Goal: Task Accomplishment & Management: Complete application form

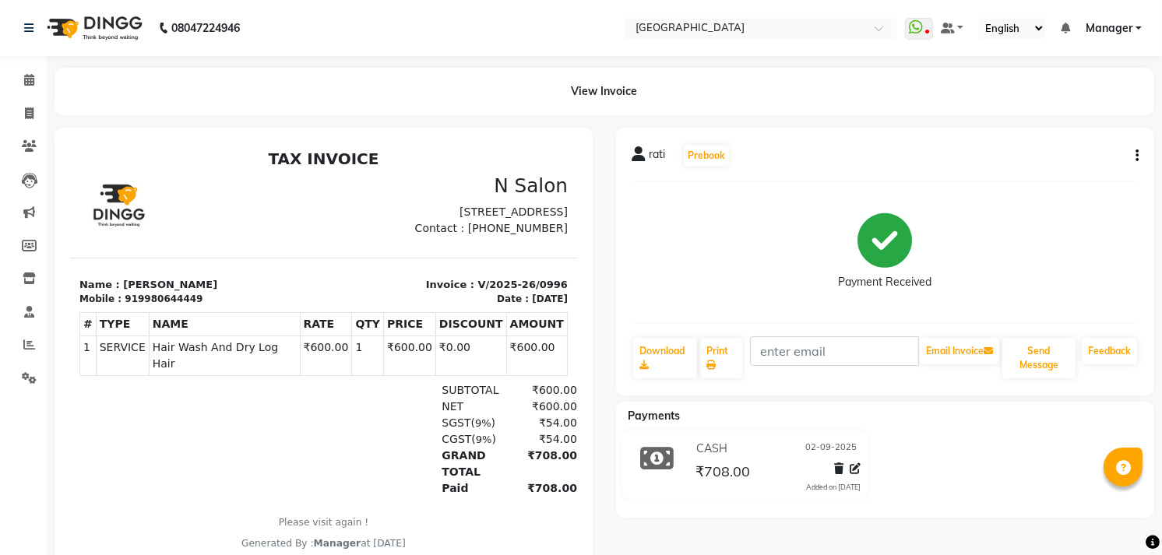
click at [36, 65] on li "Calendar" at bounding box center [23, 80] width 47 height 33
click at [24, 87] on span at bounding box center [29, 81] width 27 height 18
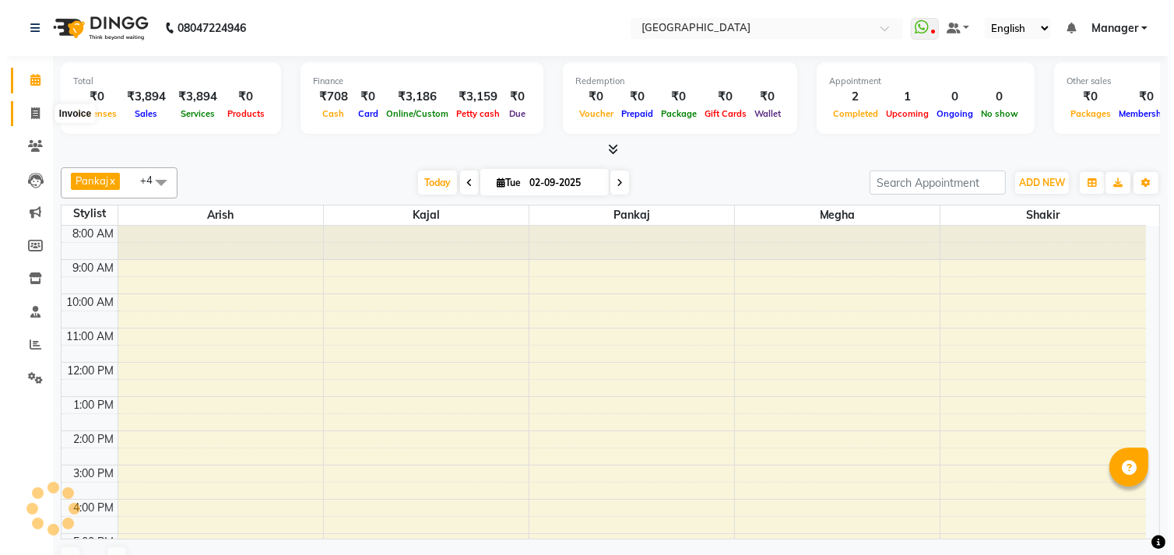
scroll to position [125, 0]
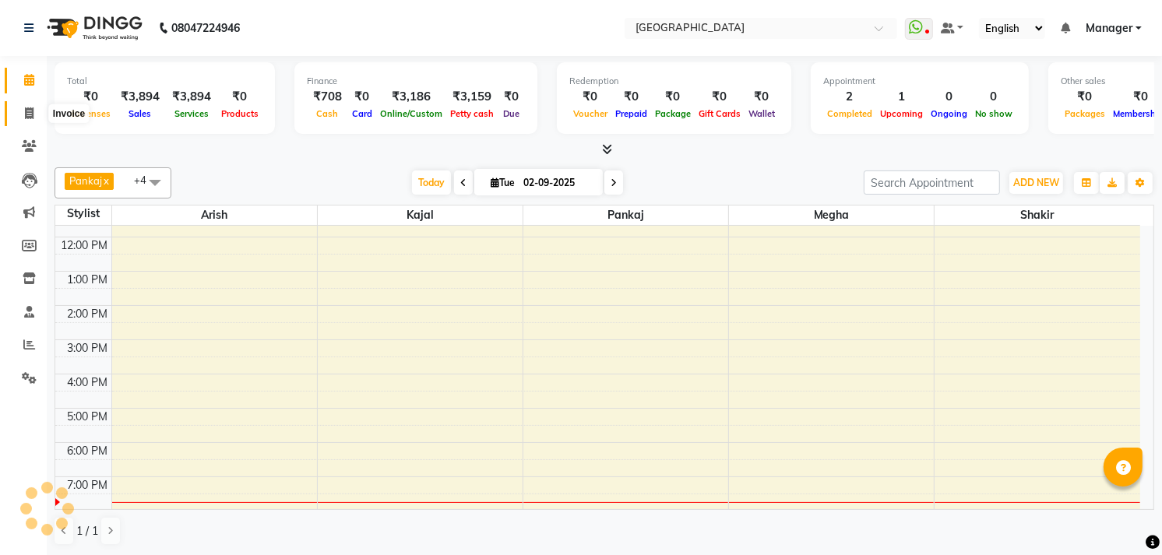
click at [25, 107] on icon at bounding box center [29, 113] width 9 height 12
select select "service"
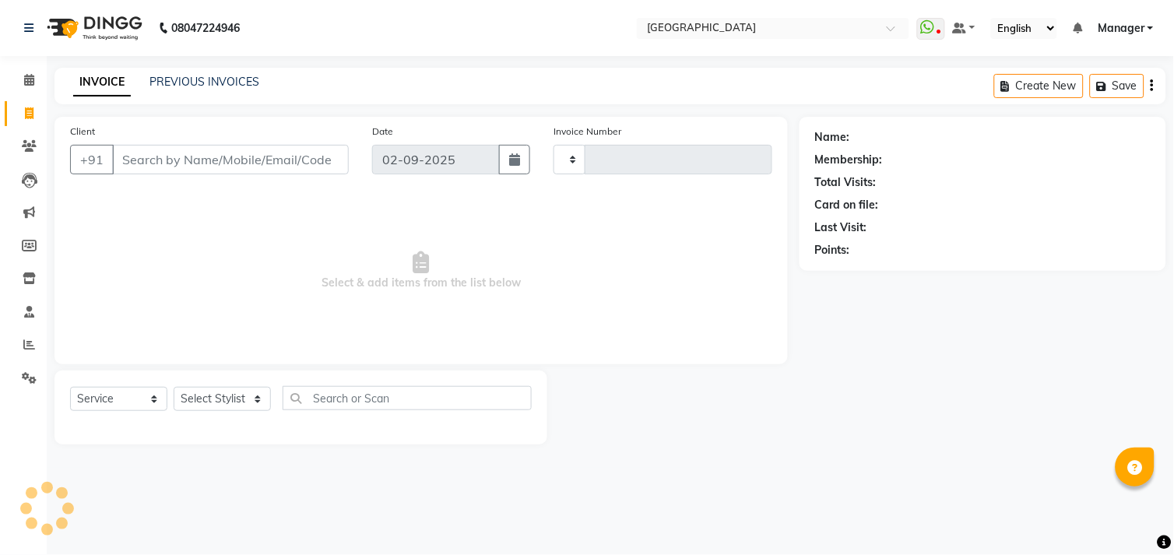
type input "0997"
select select "7871"
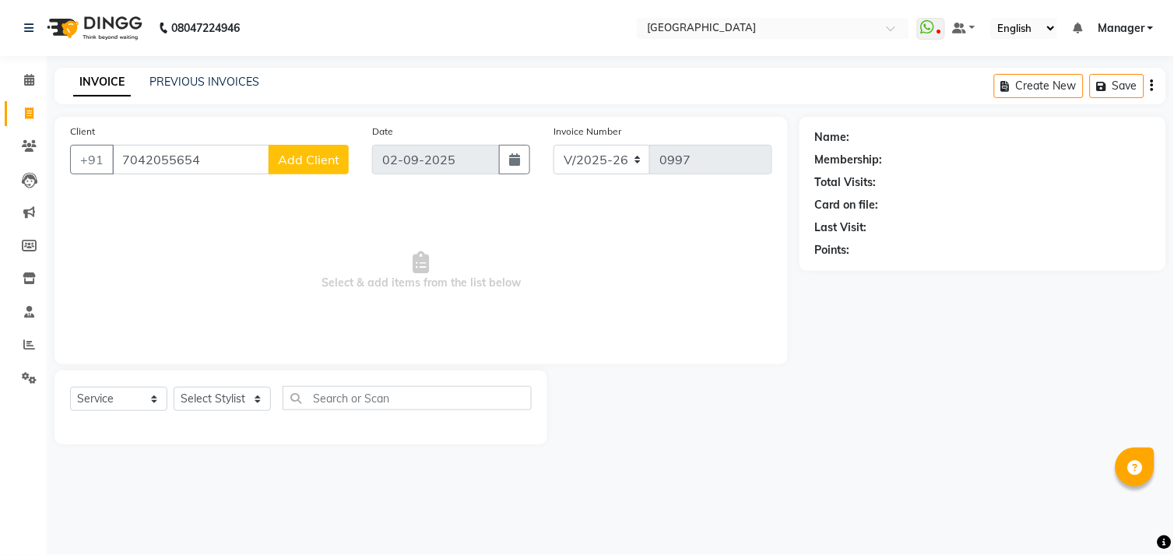
type input "7042055654"
click at [328, 167] on button "Add Client" at bounding box center [309, 160] width 80 height 30
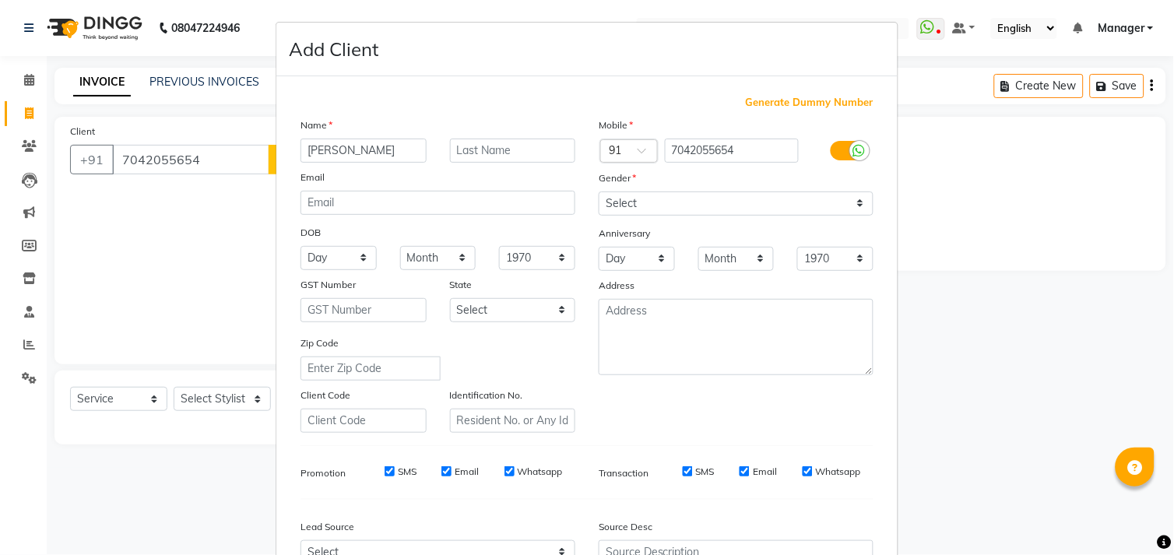
type input "sudhanshu"
click at [649, 209] on select "Select [DEMOGRAPHIC_DATA] [DEMOGRAPHIC_DATA] Other Prefer Not To Say" at bounding box center [736, 204] width 275 height 24
select select "[DEMOGRAPHIC_DATA]"
click at [599, 192] on select "Select [DEMOGRAPHIC_DATA] [DEMOGRAPHIC_DATA] Other Prefer Not To Say" at bounding box center [736, 204] width 275 height 24
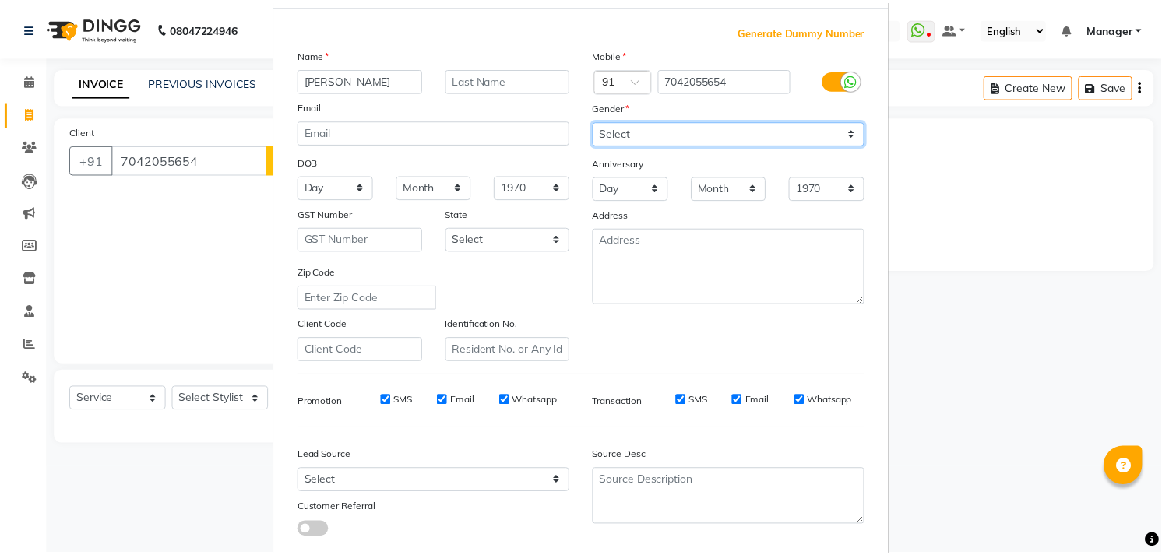
scroll to position [164, 0]
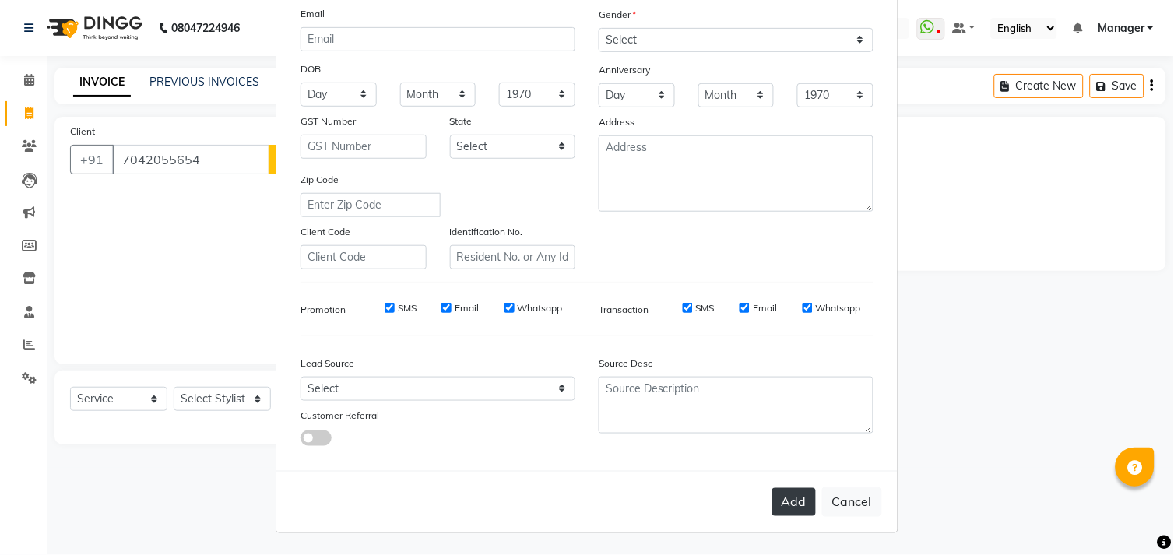
click at [786, 507] on button "Add" at bounding box center [794, 502] width 44 height 28
select select
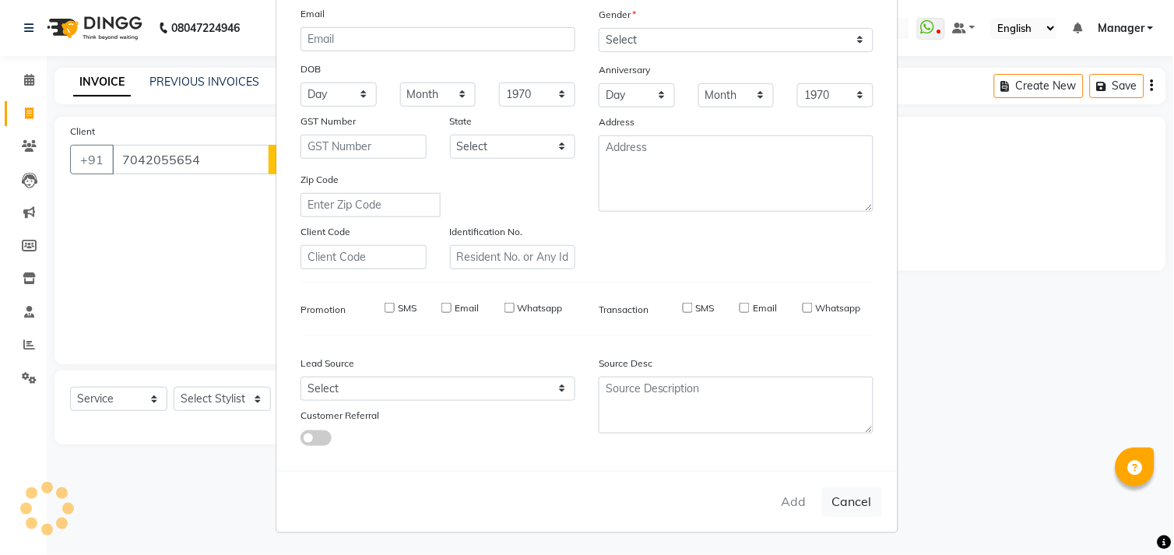
select select
checkbox input "false"
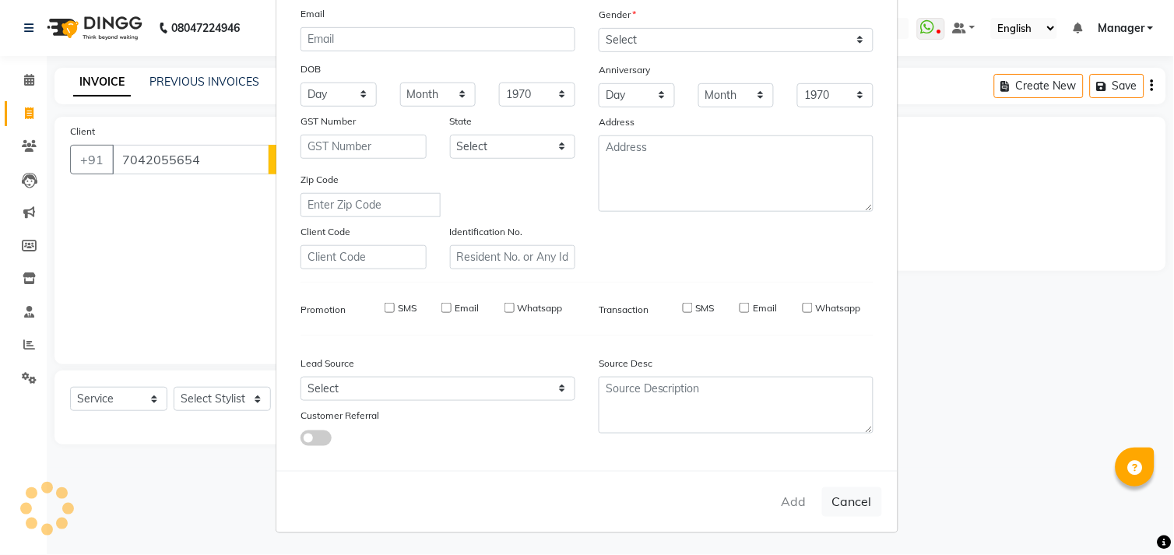
checkbox input "false"
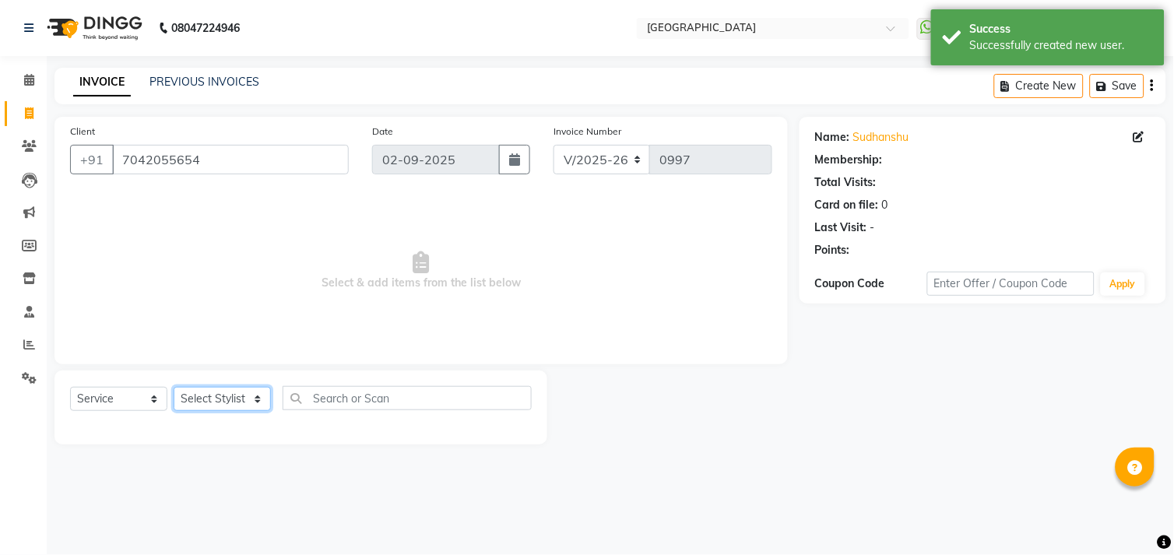
click at [211, 405] on select "Select Stylist [PERSON_NAME] [PERSON_NAME] Manager [PERSON_NAME] [PERSON_NAME] …" at bounding box center [222, 399] width 97 height 24
select select "70687"
click at [174, 388] on select "Select Stylist [PERSON_NAME] [PERSON_NAME] Manager [PERSON_NAME] [PERSON_NAME] …" at bounding box center [222, 399] width 97 height 24
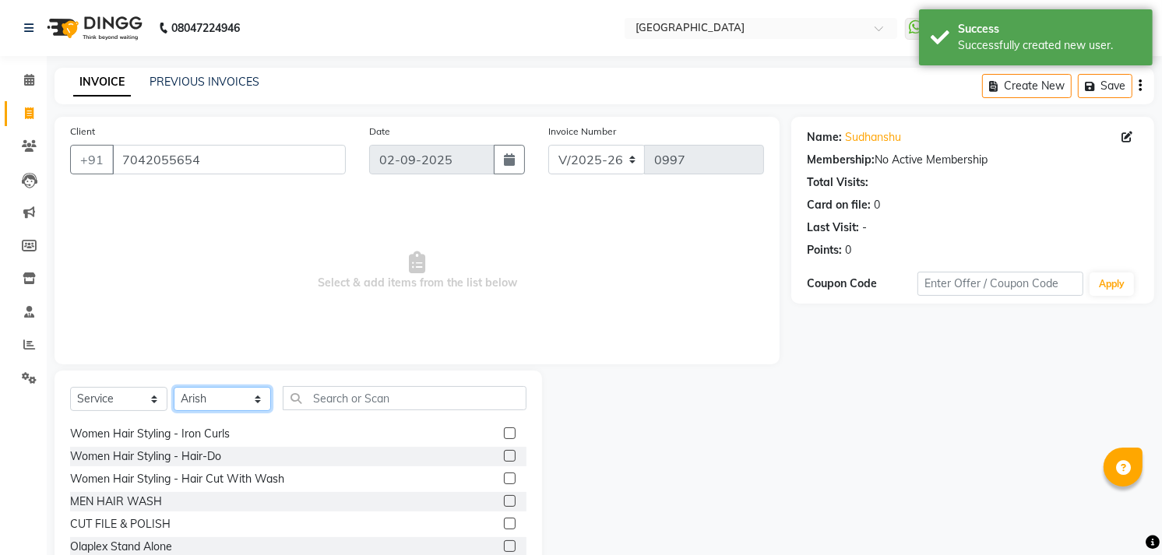
scroll to position [173, 0]
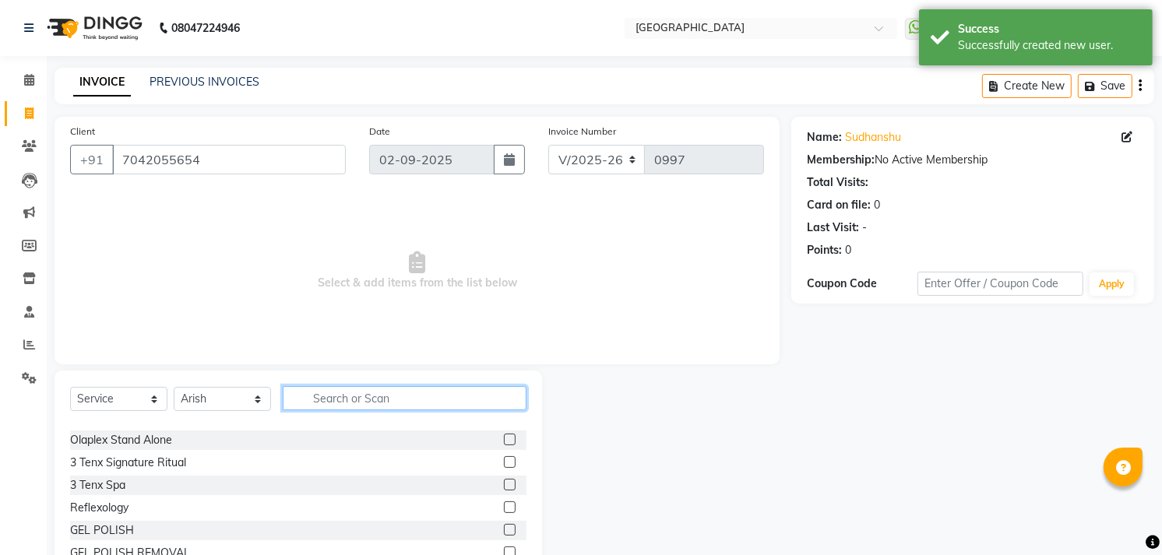
click at [375, 406] on input "text" at bounding box center [405, 398] width 244 height 24
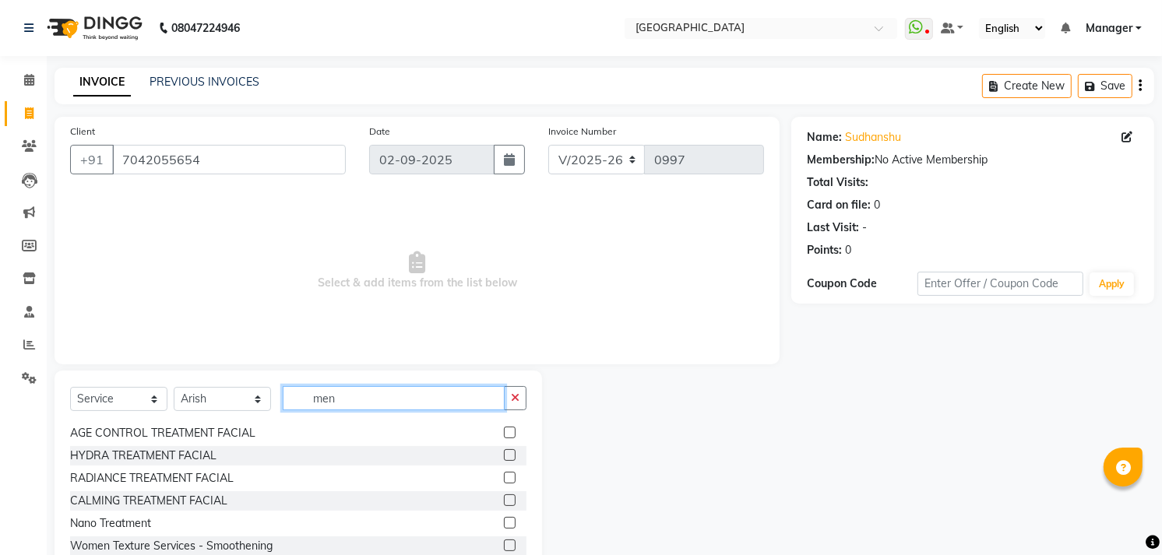
scroll to position [297, 0]
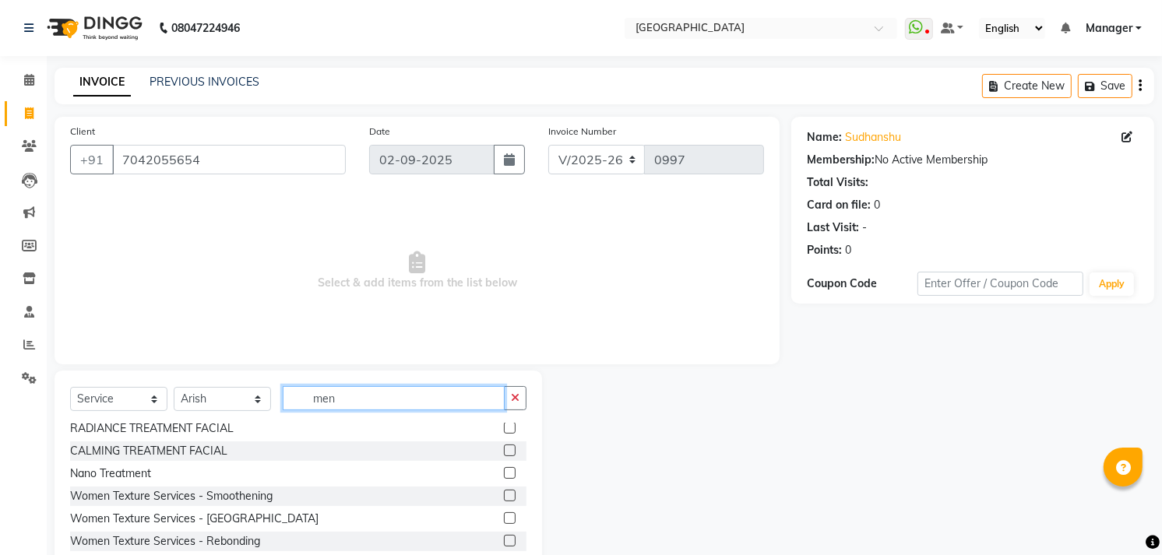
type input "men"
click at [504, 472] on label at bounding box center [510, 473] width 12 height 12
click at [504, 472] on input "checkbox" at bounding box center [509, 474] width 10 height 10
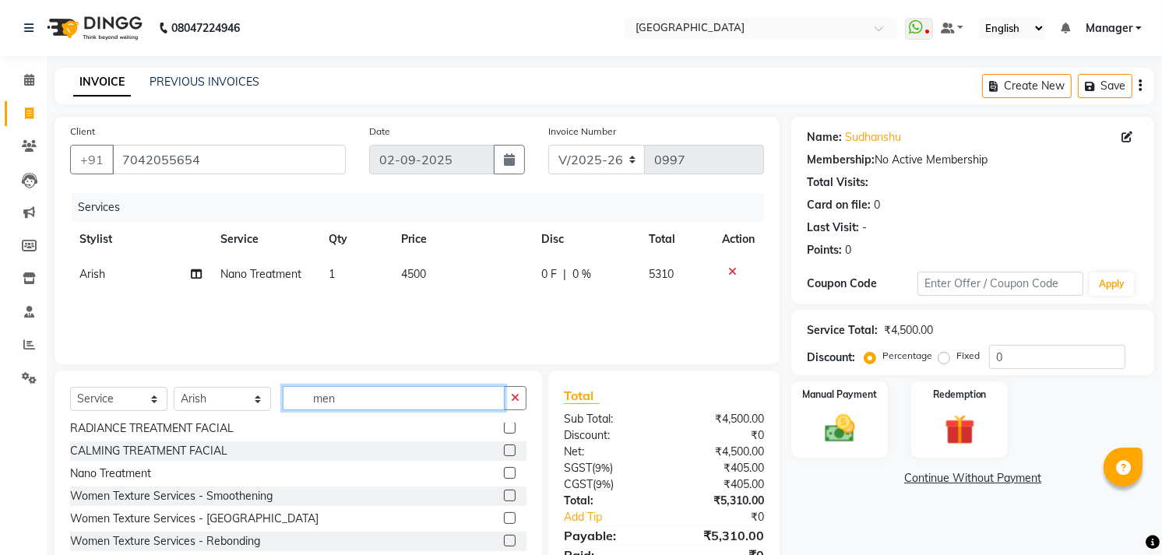
checkbox input "false"
click at [357, 399] on input "men" at bounding box center [394, 398] width 222 height 24
type input "m"
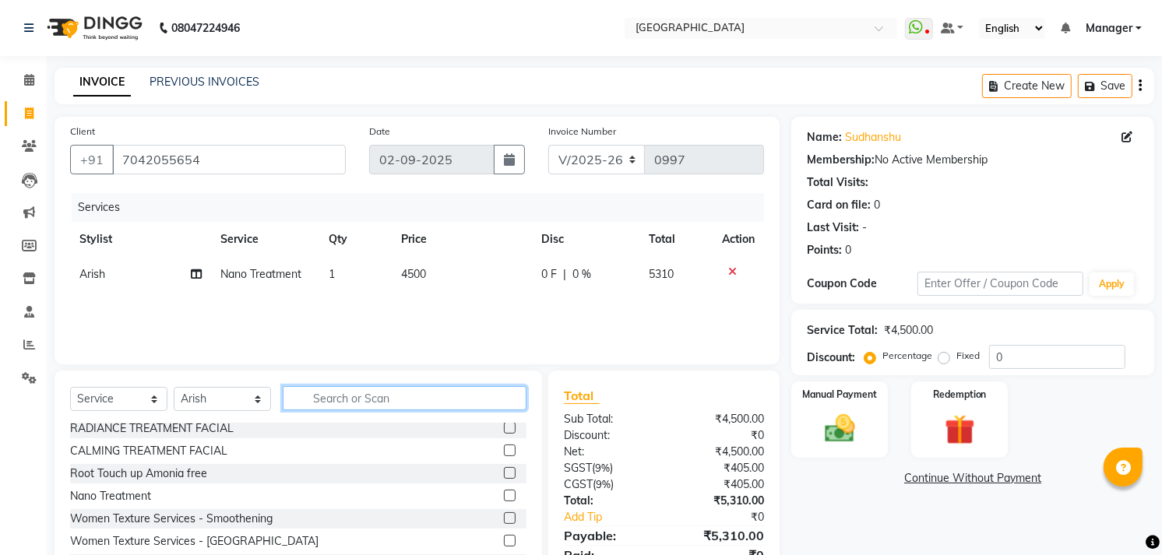
scroll to position [477, 0]
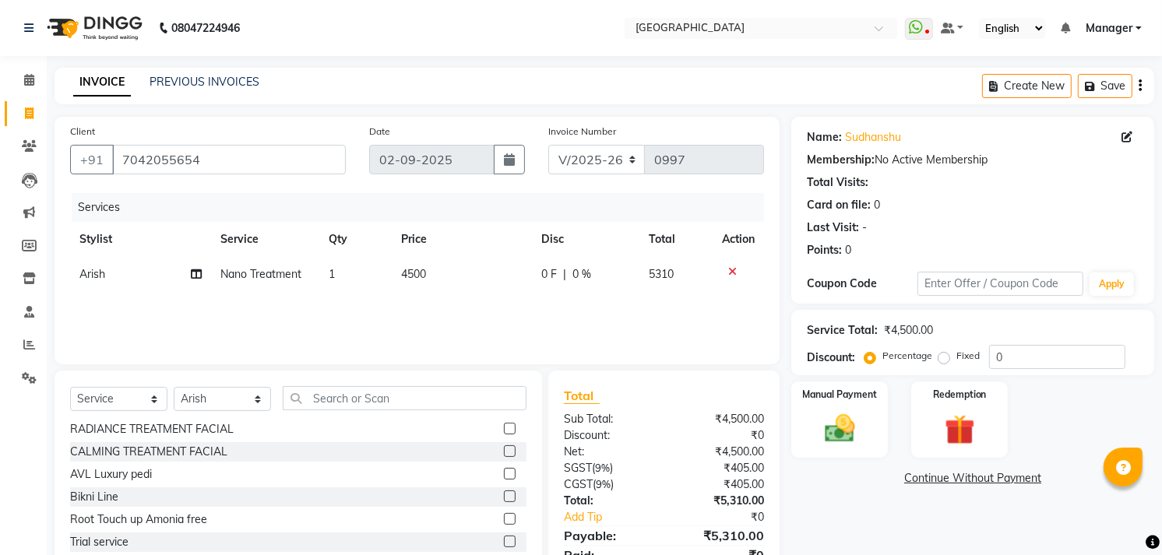
click at [737, 269] on div at bounding box center [738, 271] width 33 height 11
click at [733, 269] on icon at bounding box center [732, 271] width 9 height 11
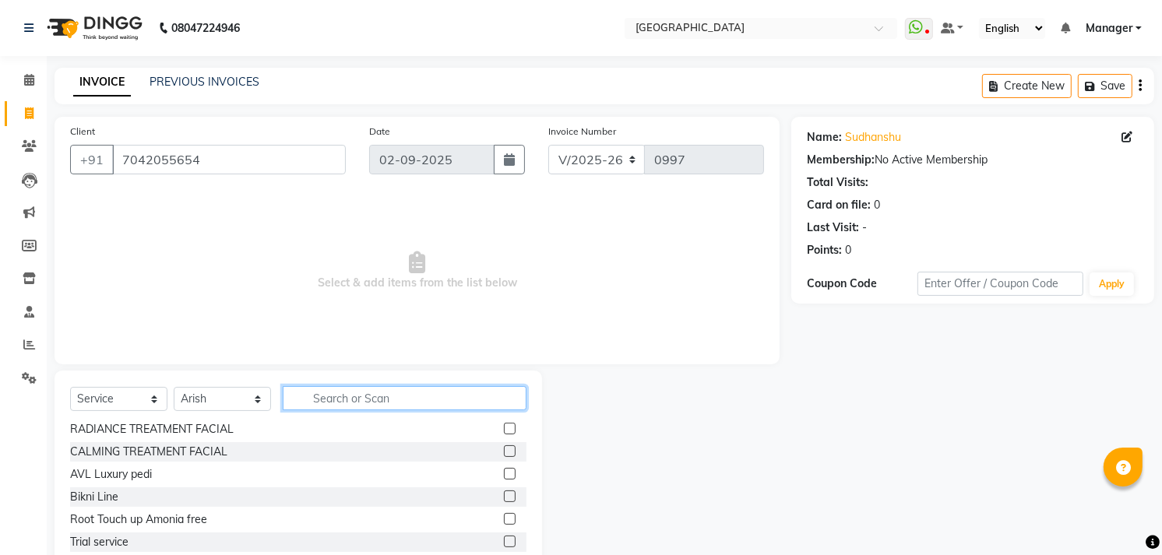
click at [325, 388] on input "text" at bounding box center [405, 398] width 244 height 24
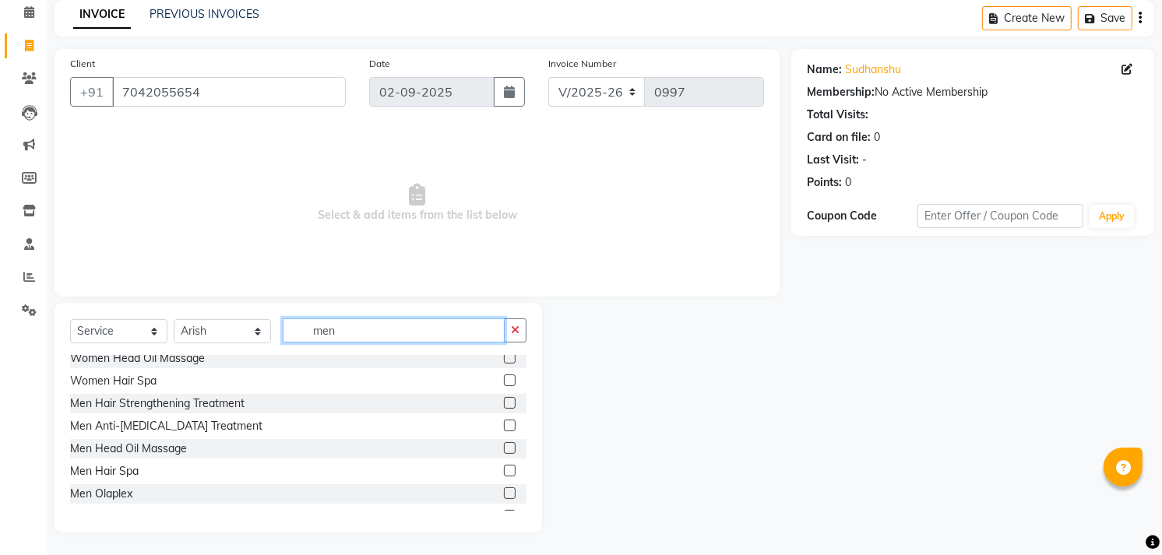
scroll to position [730, 0]
type input "men"
click at [504, 376] on label at bounding box center [510, 380] width 12 height 12
click at [504, 376] on input "checkbox" at bounding box center [509, 380] width 10 height 10
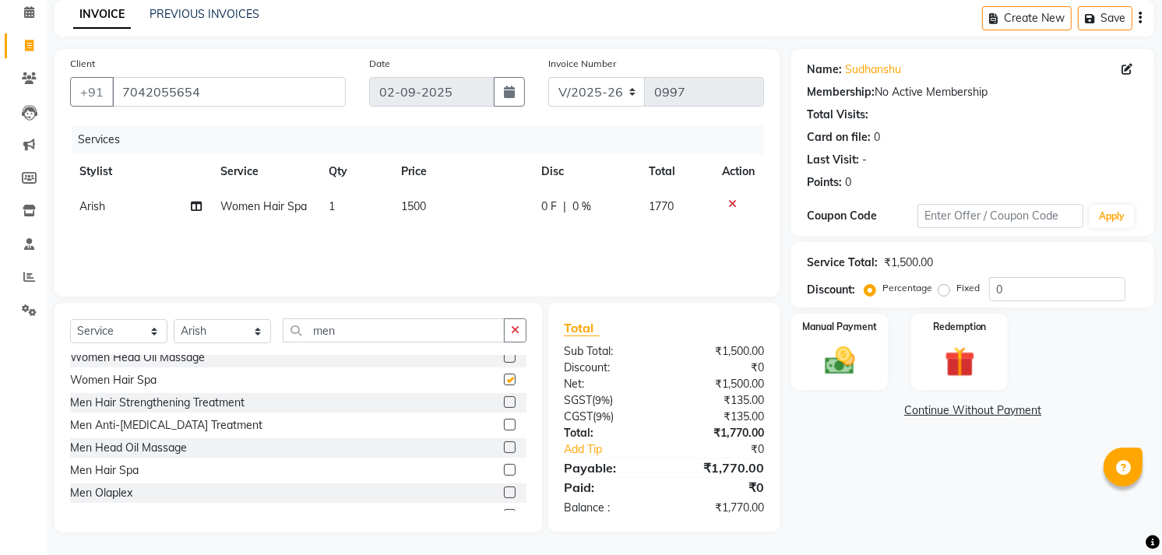
checkbox input "false"
click at [728, 205] on icon at bounding box center [732, 204] width 9 height 11
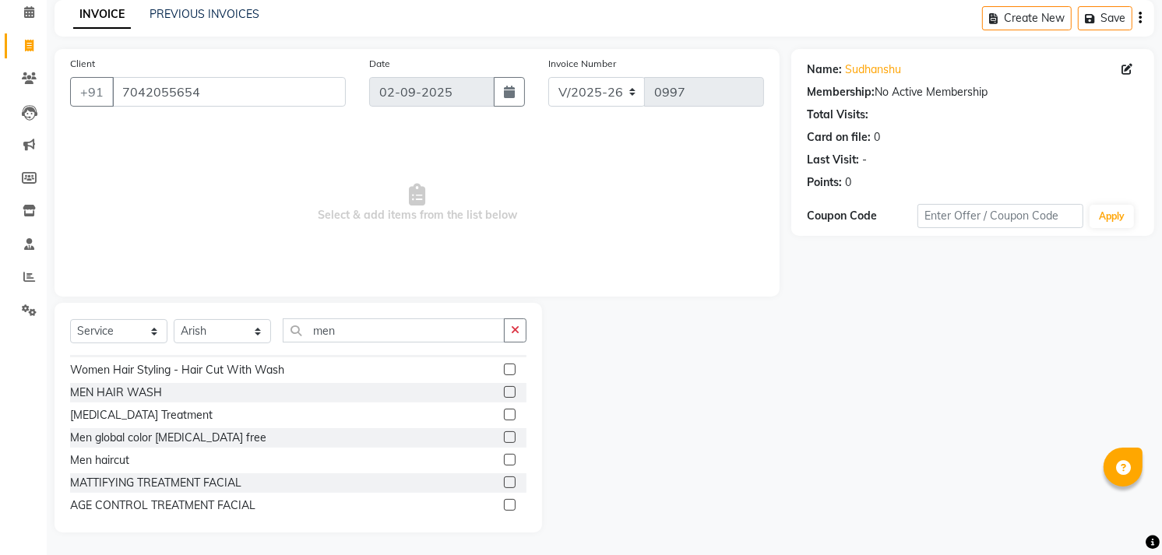
scroll to position [107, 0]
click at [504, 459] on label at bounding box center [510, 461] width 12 height 12
click at [504, 459] on input "checkbox" at bounding box center [509, 461] width 10 height 10
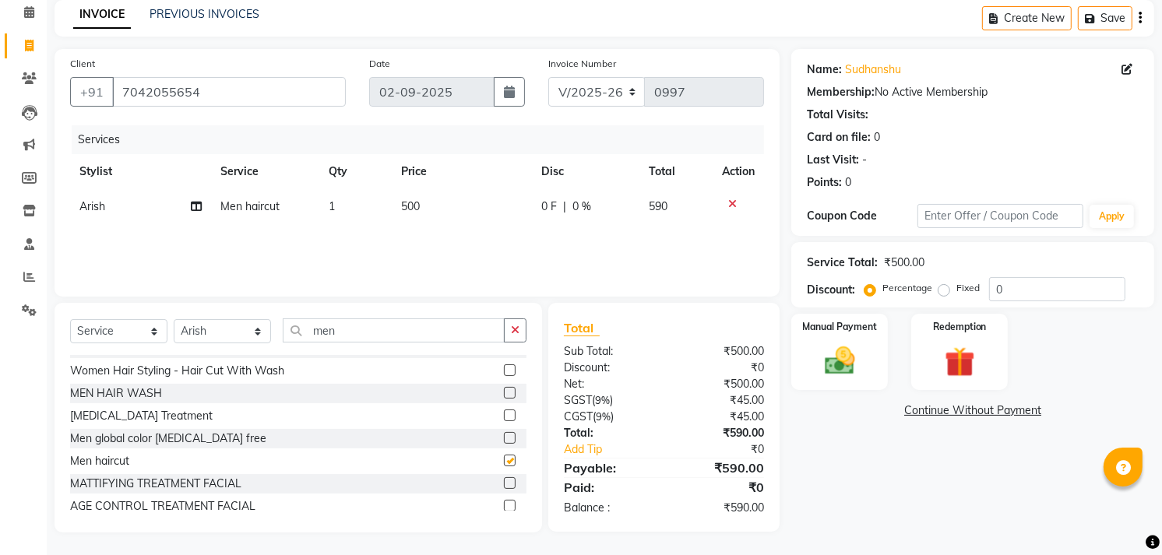
checkbox input "false"
click at [391, 324] on input "men" at bounding box center [394, 330] width 222 height 24
type input "m"
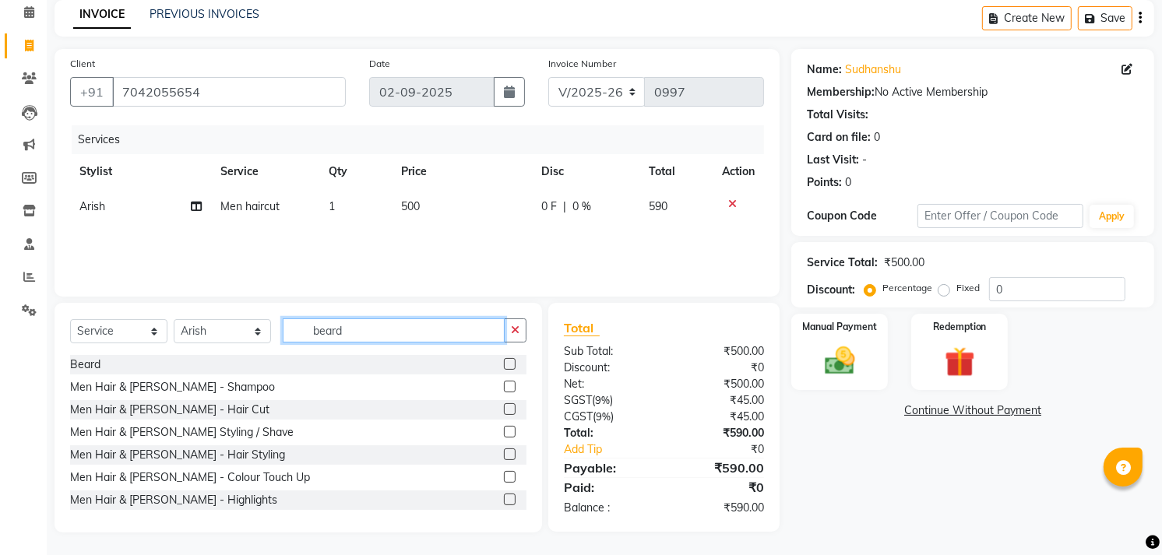
scroll to position [0, 0]
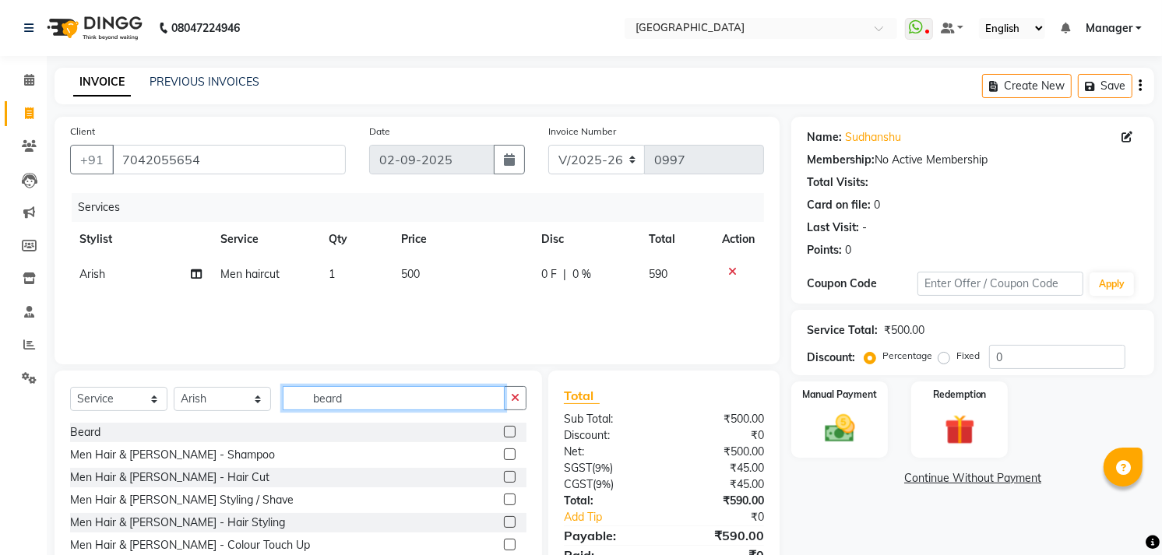
type input "beard"
click at [504, 427] on label at bounding box center [510, 432] width 12 height 12
click at [504, 427] on input "checkbox" at bounding box center [509, 432] width 10 height 10
checkbox input "false"
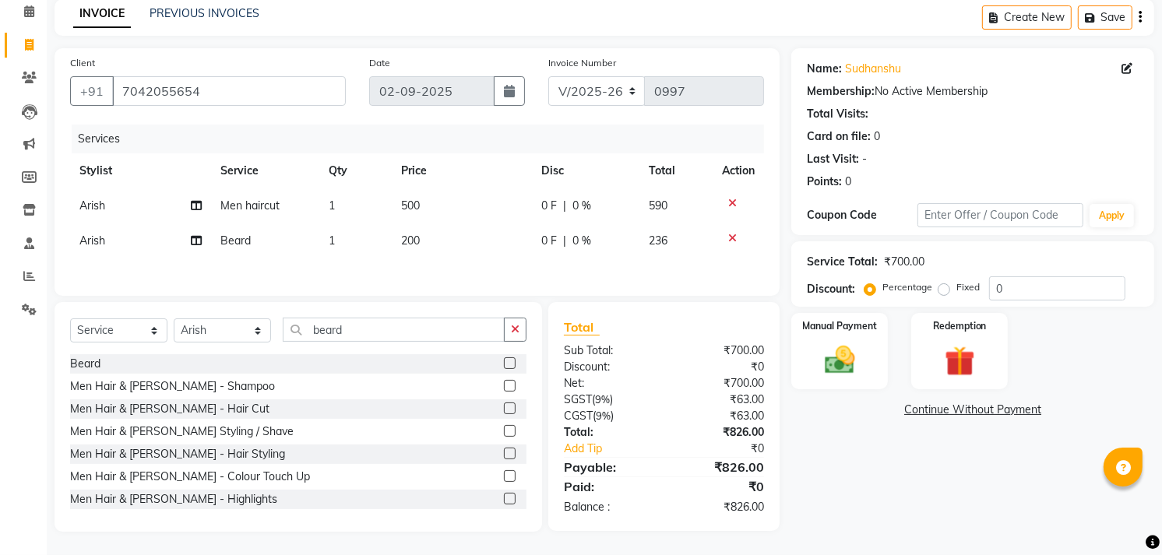
click at [411, 227] on td "200" at bounding box center [462, 240] width 140 height 35
select select "70687"
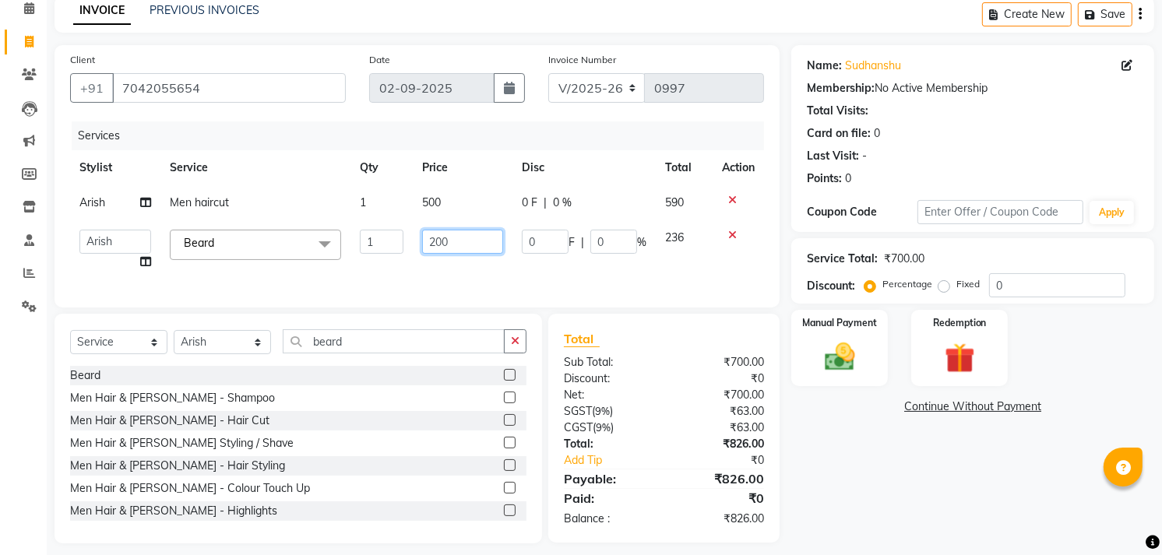
click at [438, 250] on input "200" at bounding box center [462, 242] width 80 height 24
click at [458, 241] on input "200" at bounding box center [462, 242] width 80 height 24
type input "2"
type input "350"
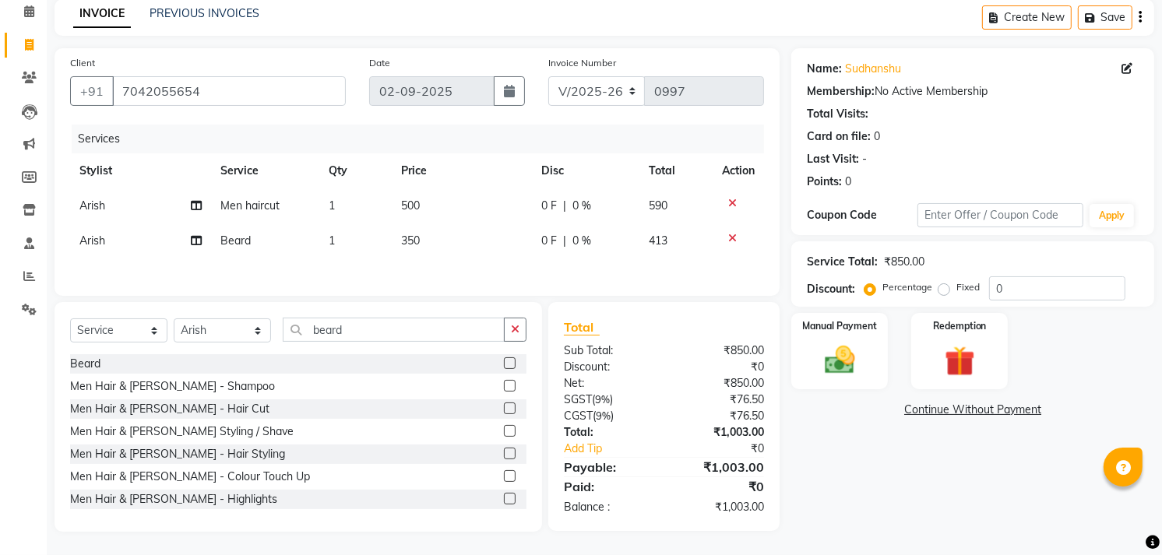
click at [873, 472] on div "Name: Sudhanshu Membership: No Active Membership Total Visits: Card on file: 0 …" at bounding box center [978, 290] width 375 height 484
click at [873, 370] on div "Manual Payment" at bounding box center [840, 350] width 100 height 79
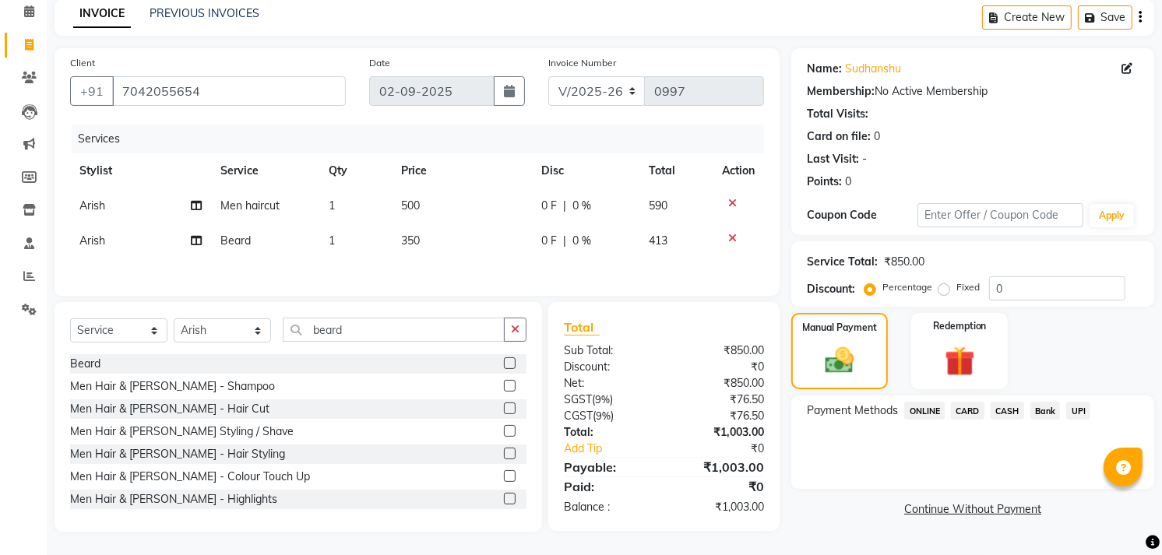
click at [1079, 402] on span "UPI" at bounding box center [1078, 411] width 24 height 18
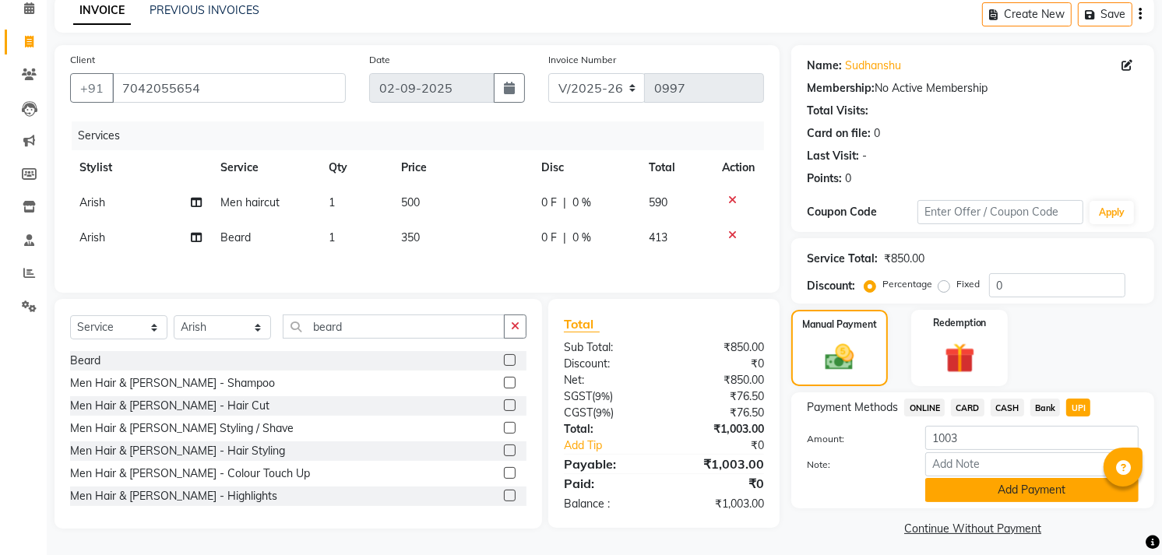
click at [1011, 497] on button "Add Payment" at bounding box center [1031, 490] width 213 height 24
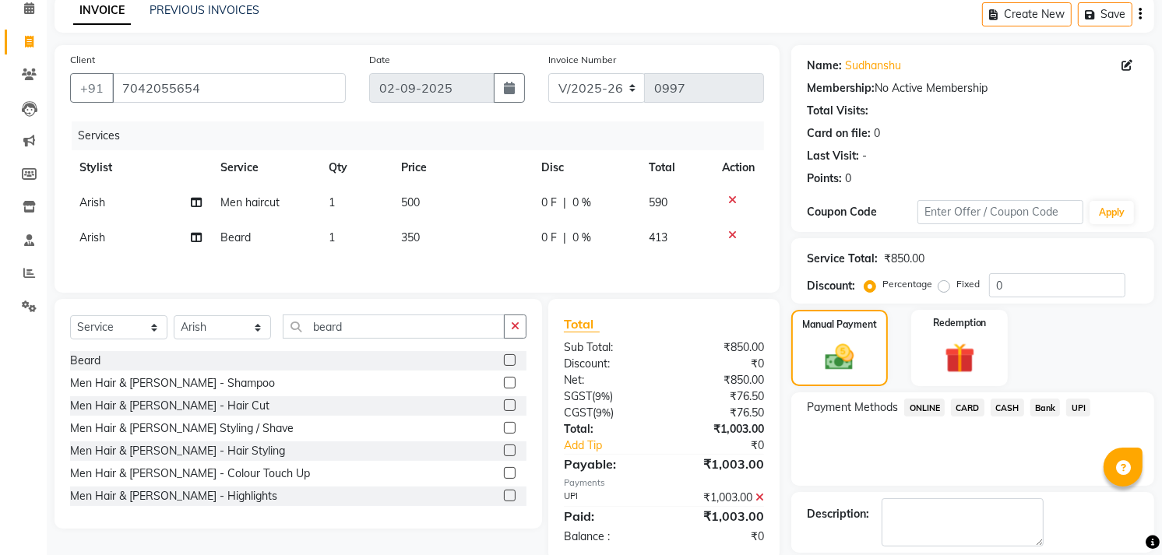
scroll to position [145, 0]
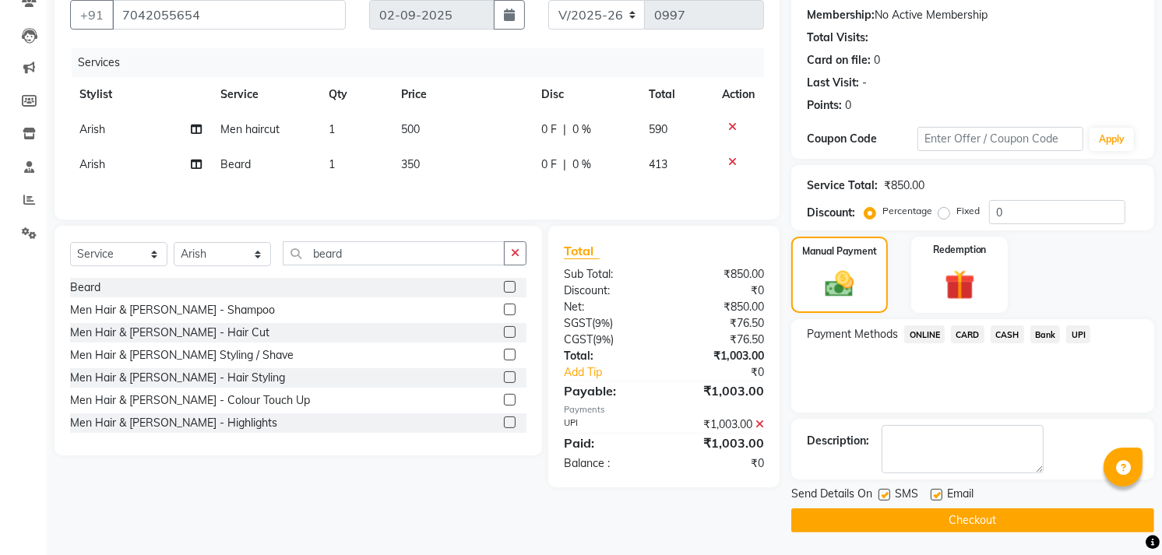
click at [958, 522] on button "Checkout" at bounding box center [972, 520] width 363 height 24
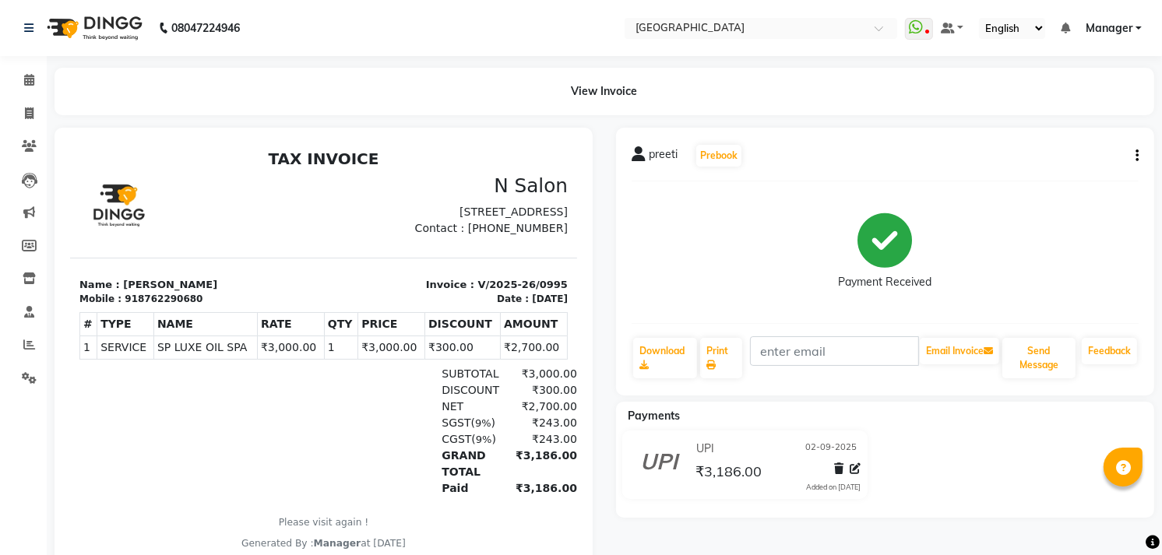
drag, startPoint x: 0, startPoint y: 0, endPoint x: 8, endPoint y: 63, distance: 63.5
click at [8, 64] on li "Calendar" at bounding box center [23, 80] width 47 height 33
click at [26, 72] on span at bounding box center [29, 81] width 27 height 18
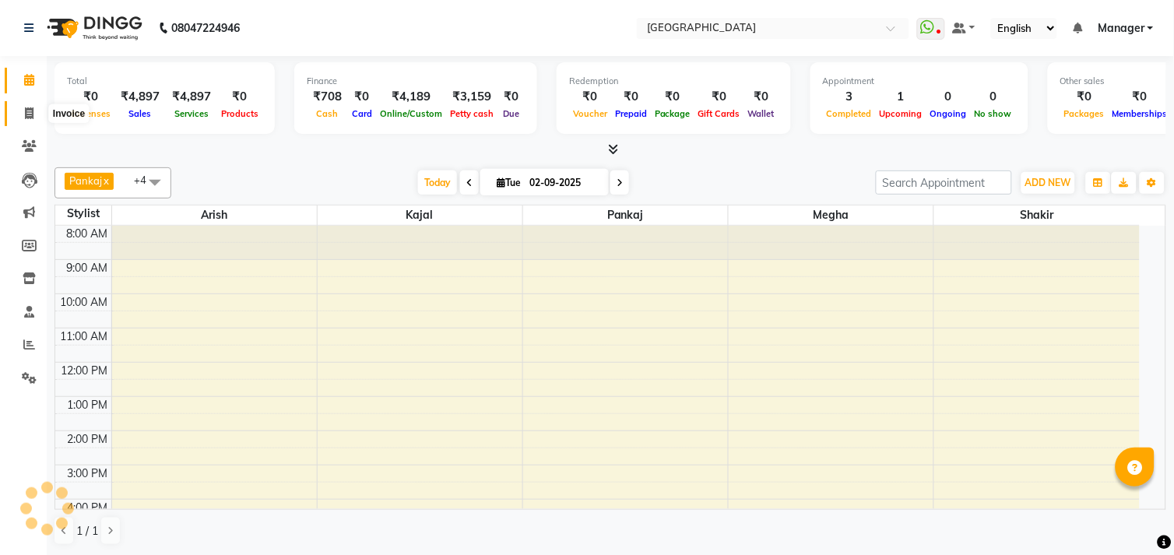
scroll to position [134, 0]
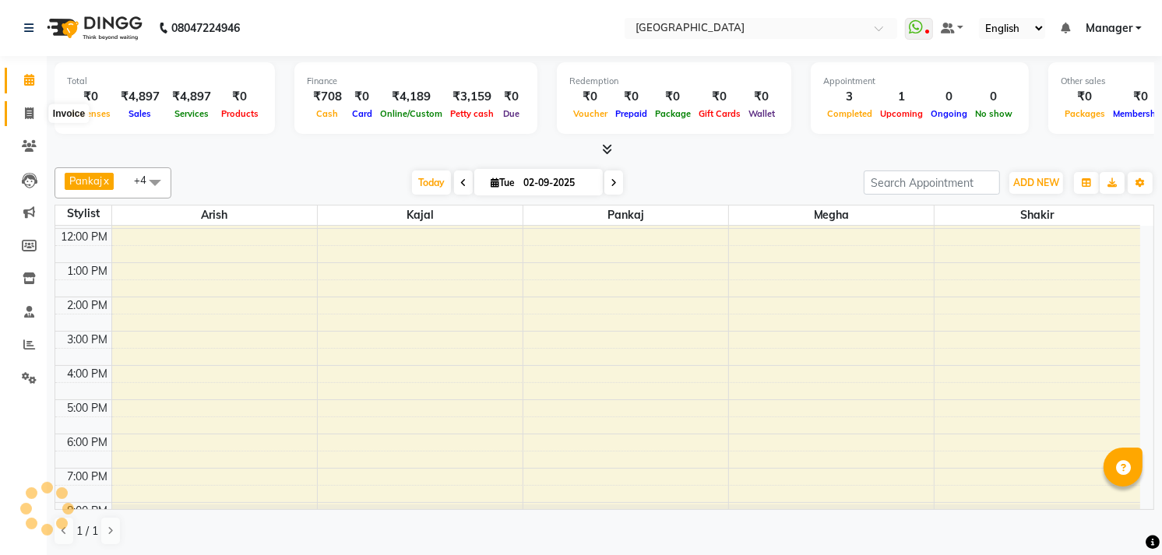
click at [25, 119] on icon at bounding box center [29, 113] width 9 height 12
select select "service"
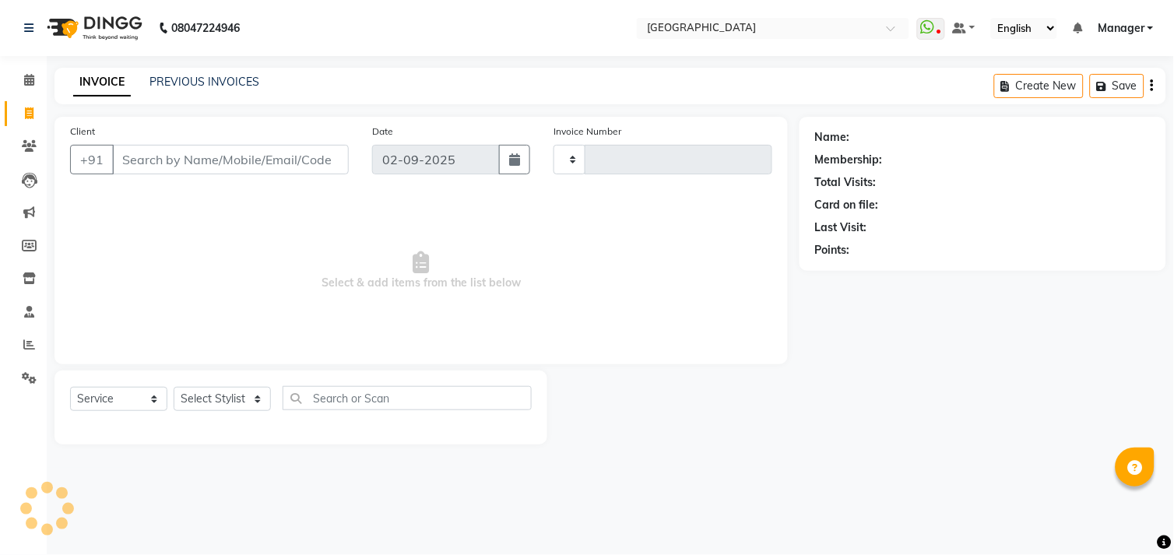
type input "0998"
select select "7871"
click at [210, 154] on input "Client" at bounding box center [230, 160] width 237 height 30
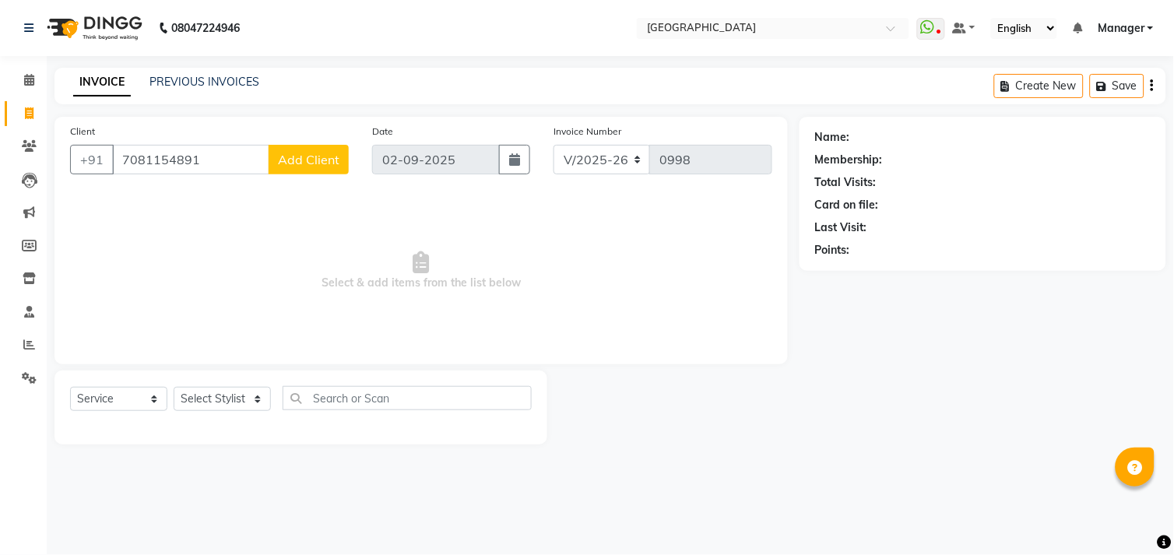
type input "7081154891"
click at [282, 164] on span "Add Client" at bounding box center [309, 160] width 62 height 16
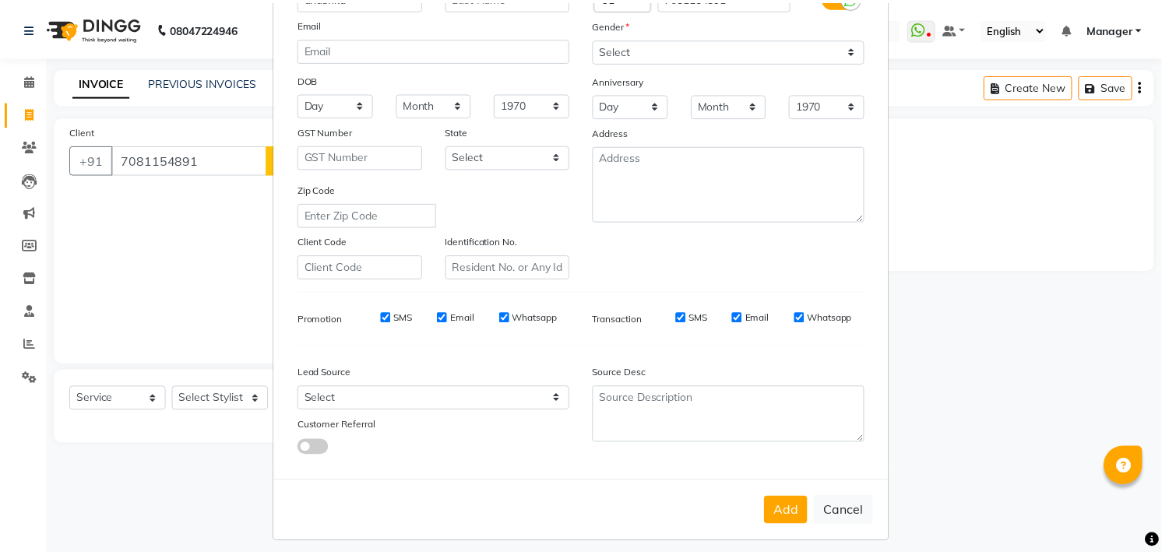
scroll to position [164, 0]
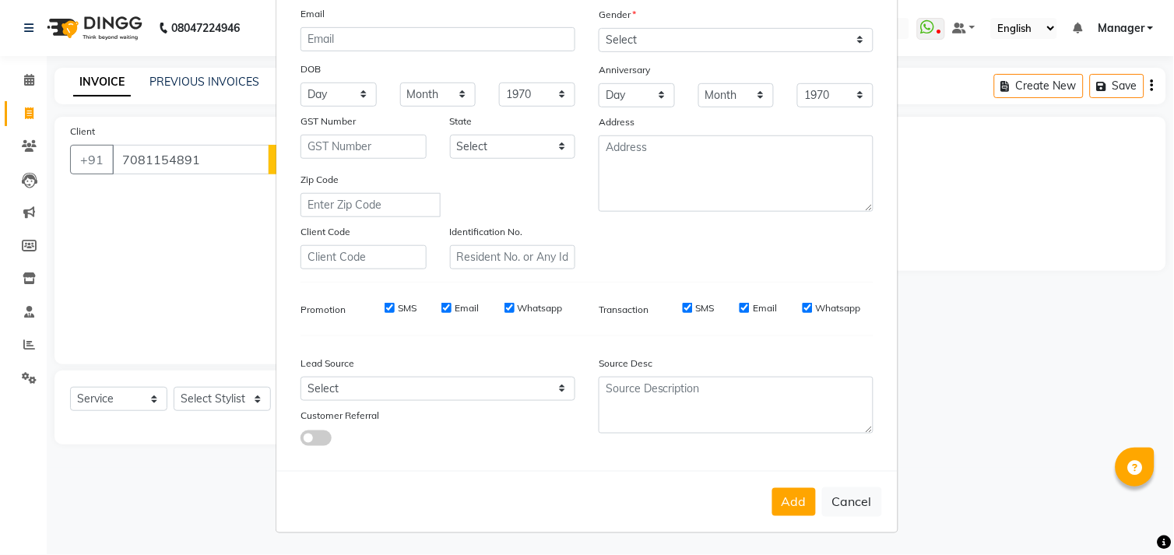
type input "anushka"
click at [693, 39] on select "Select [DEMOGRAPHIC_DATA] [DEMOGRAPHIC_DATA] Other Prefer Not To Say" at bounding box center [736, 40] width 275 height 24
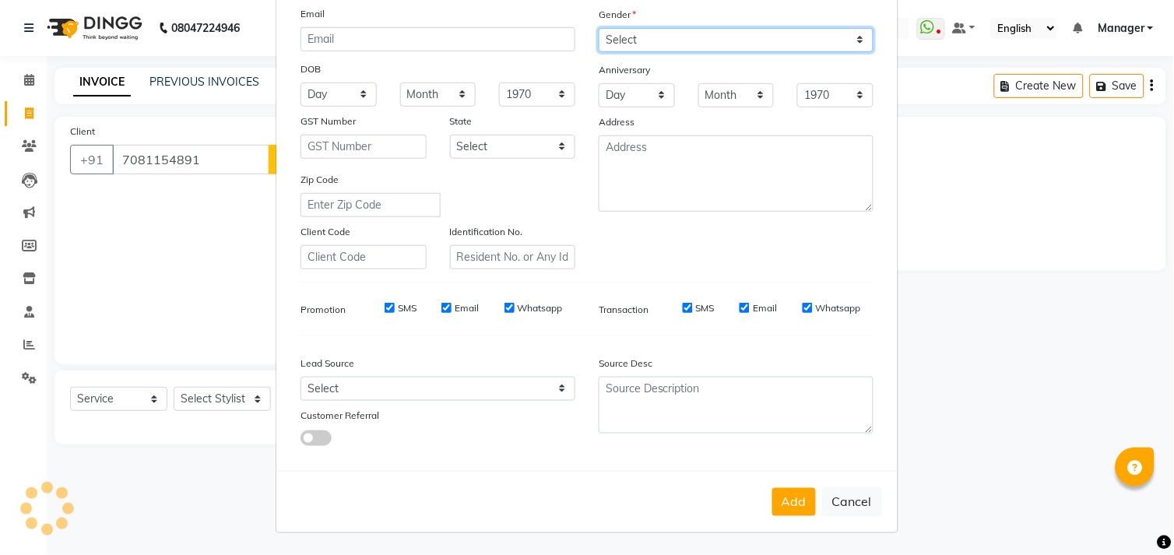
select select "[DEMOGRAPHIC_DATA]"
click at [599, 28] on select "Select [DEMOGRAPHIC_DATA] [DEMOGRAPHIC_DATA] Other Prefer Not To Say" at bounding box center [736, 40] width 275 height 24
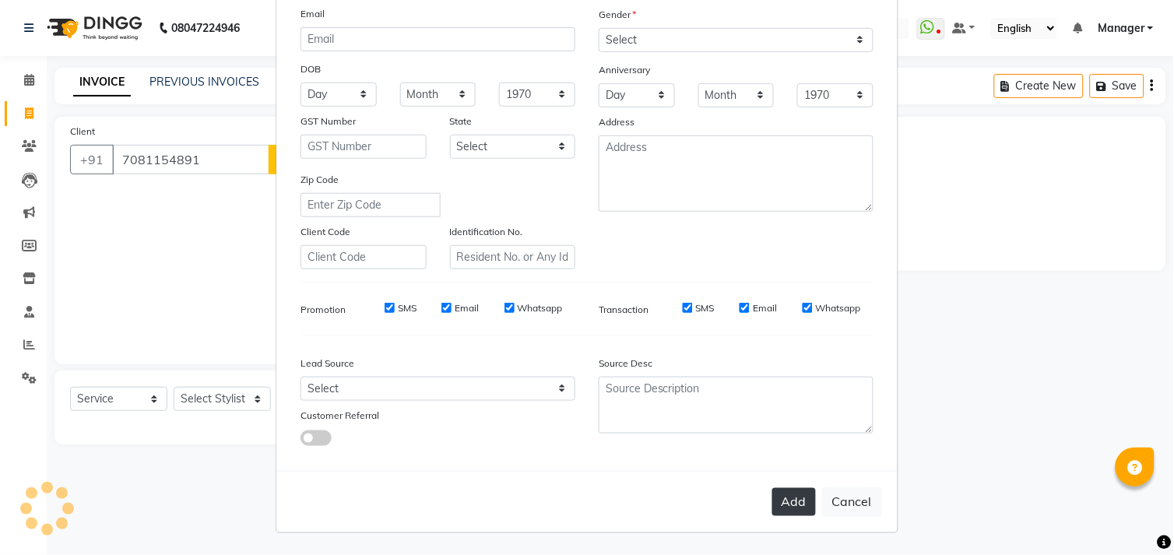
click at [779, 501] on button "Add" at bounding box center [794, 502] width 44 height 28
select select
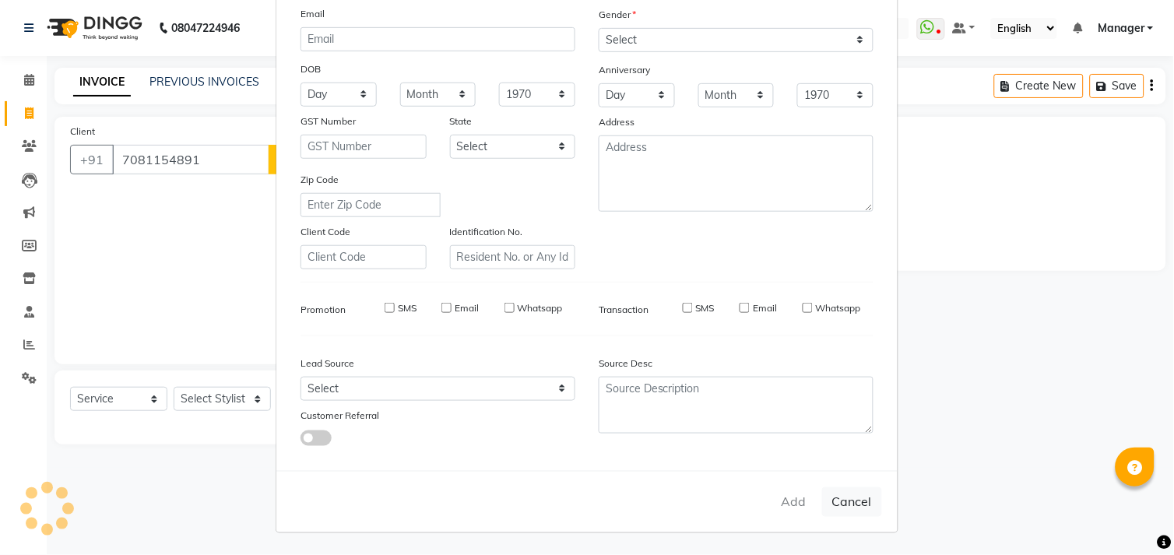
select select
checkbox input "false"
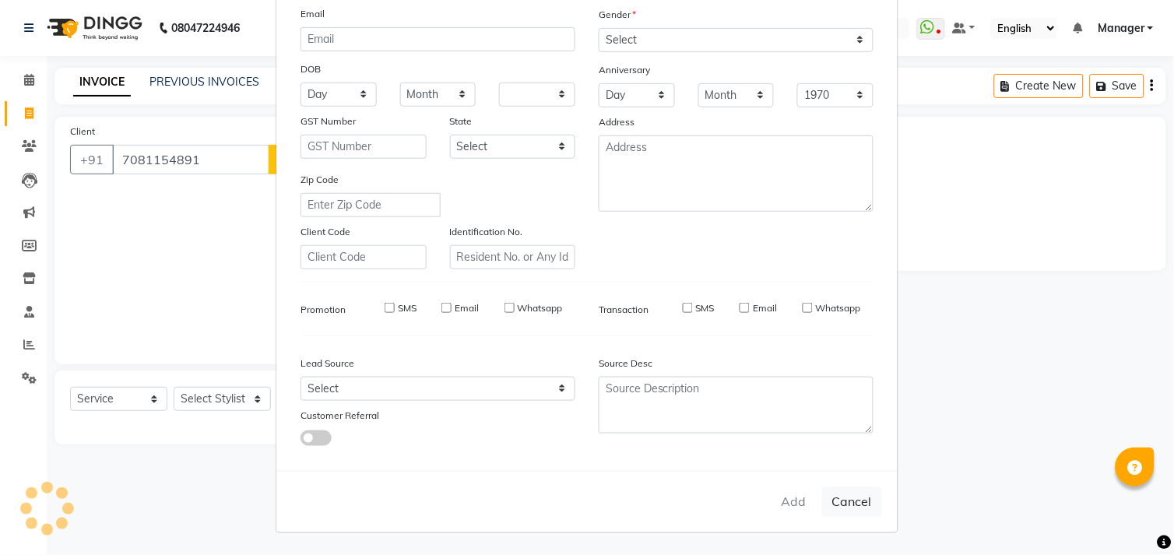
checkbox input "false"
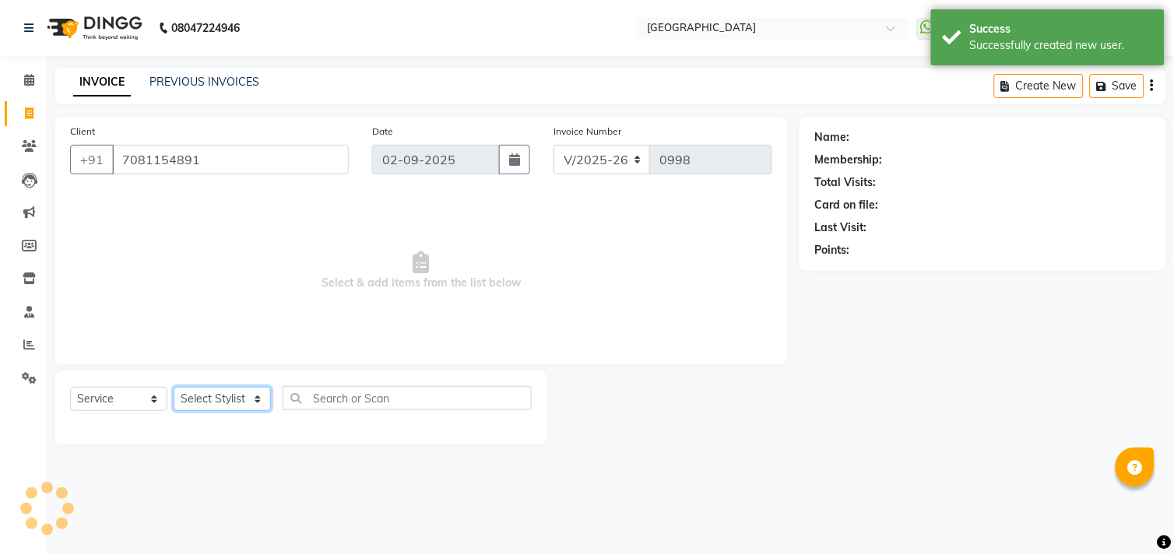
click at [197, 399] on select "Select Stylist [PERSON_NAME] [PERSON_NAME] Manager [PERSON_NAME] [PERSON_NAME] …" at bounding box center [222, 399] width 97 height 24
select select "79049"
click at [174, 388] on select "Select Stylist [PERSON_NAME] [PERSON_NAME] Manager [PERSON_NAME] [PERSON_NAME] …" at bounding box center [222, 399] width 97 height 24
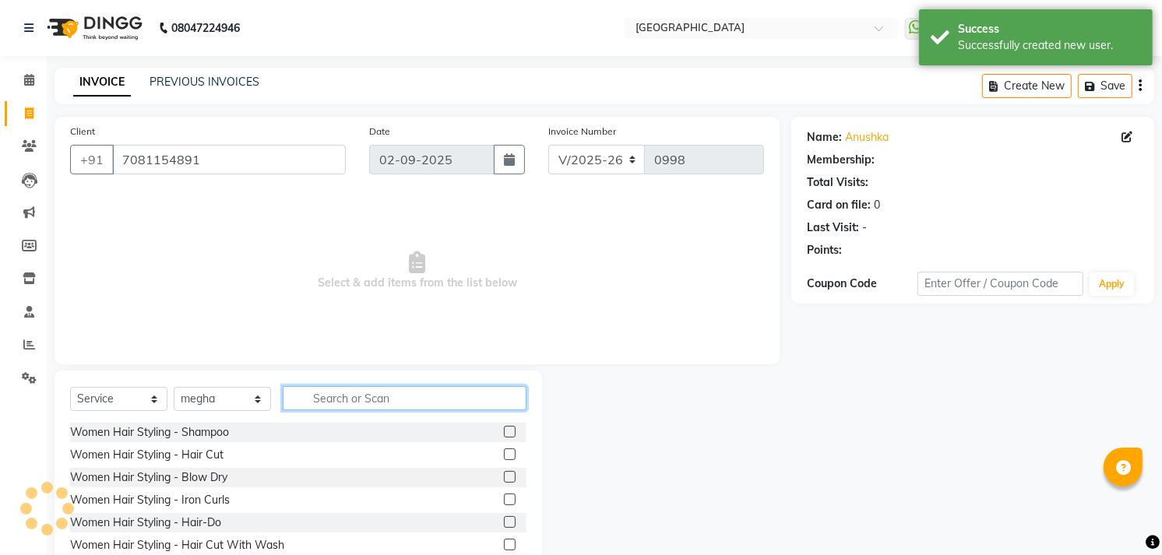
click at [341, 396] on input "text" at bounding box center [405, 398] width 244 height 24
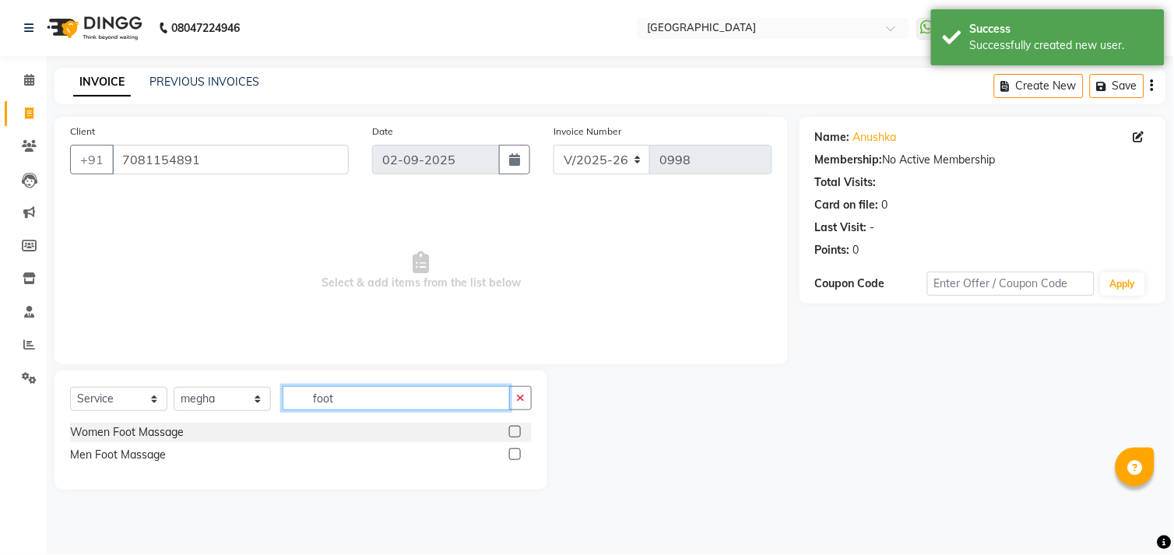
type input "foot"
click at [508, 434] on div "Women Foot Massage" at bounding box center [301, 432] width 462 height 19
click at [516, 428] on label at bounding box center [515, 432] width 12 height 12
click at [516, 428] on input "checkbox" at bounding box center [514, 432] width 10 height 10
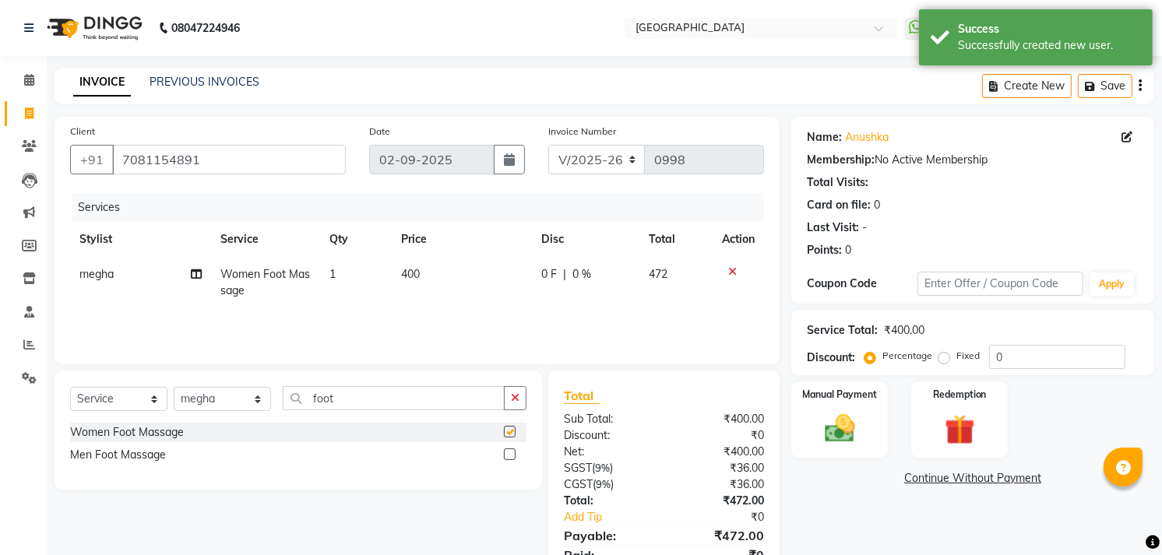
checkbox input "false"
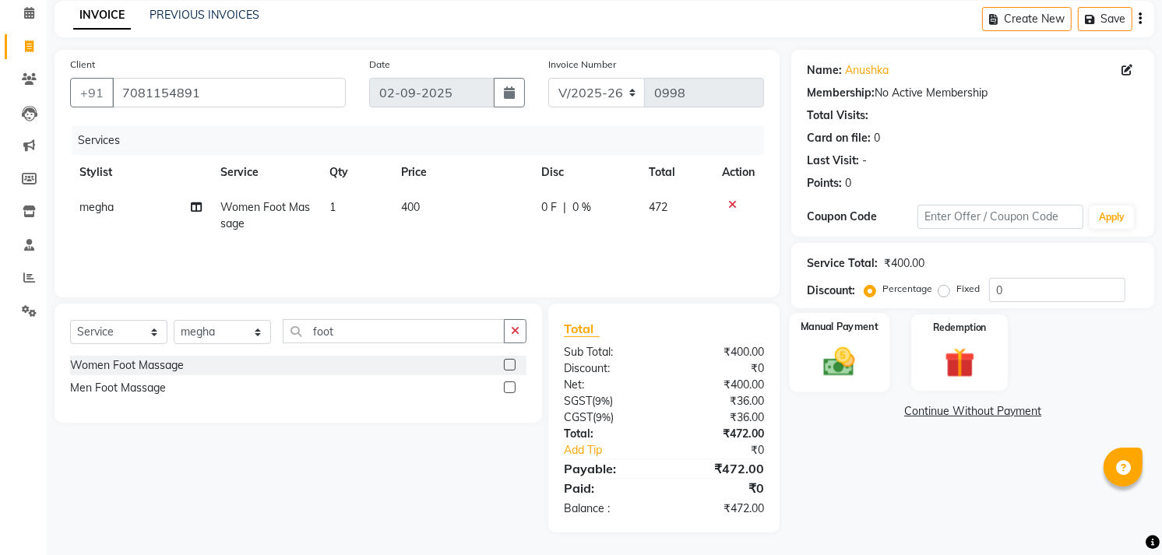
click at [869, 351] on div "Manual Payment" at bounding box center [840, 352] width 100 height 79
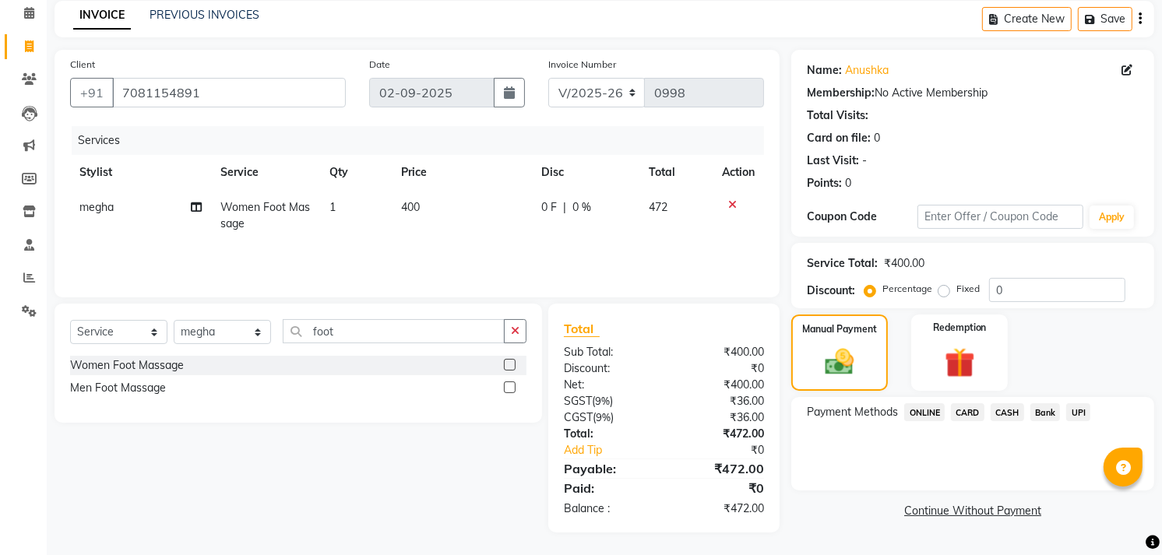
click at [1085, 410] on span "UPI" at bounding box center [1078, 412] width 24 height 18
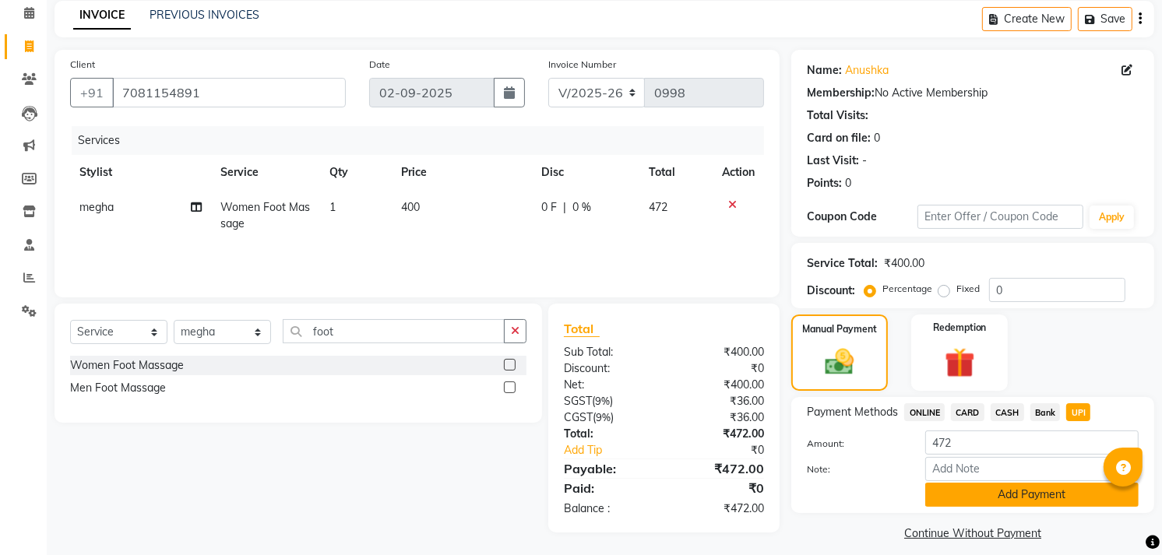
click at [984, 504] on button "Add Payment" at bounding box center [1031, 495] width 213 height 24
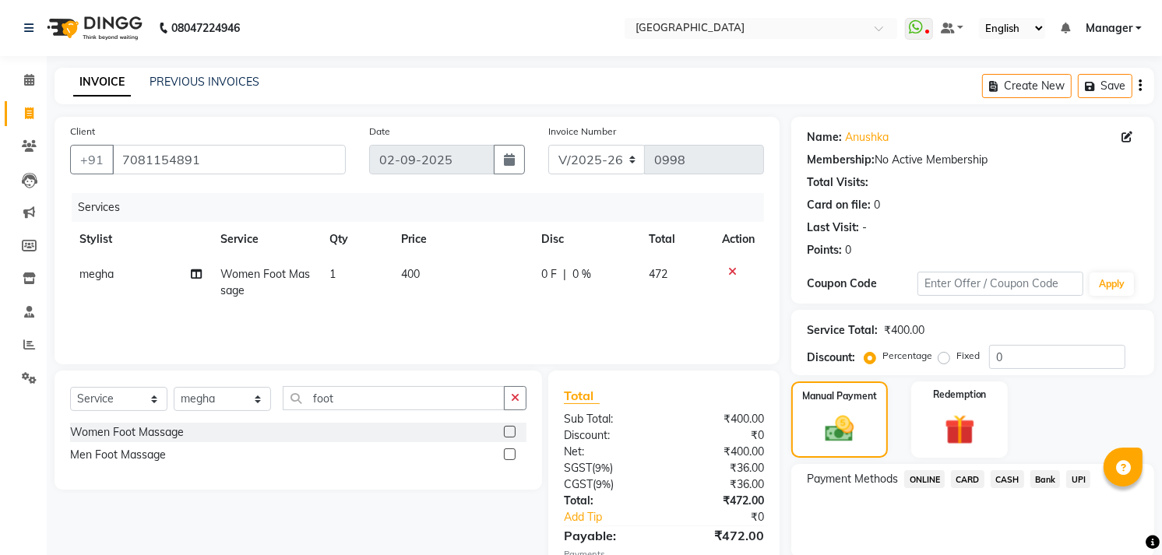
scroll to position [145, 0]
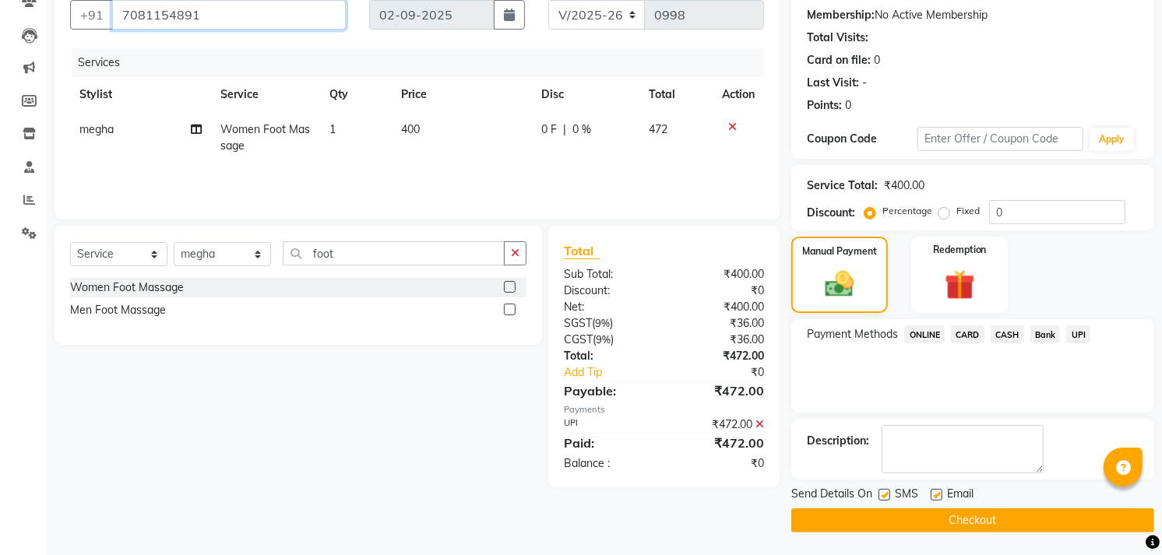
click at [289, 19] on input "7081154891" at bounding box center [229, 15] width 234 height 30
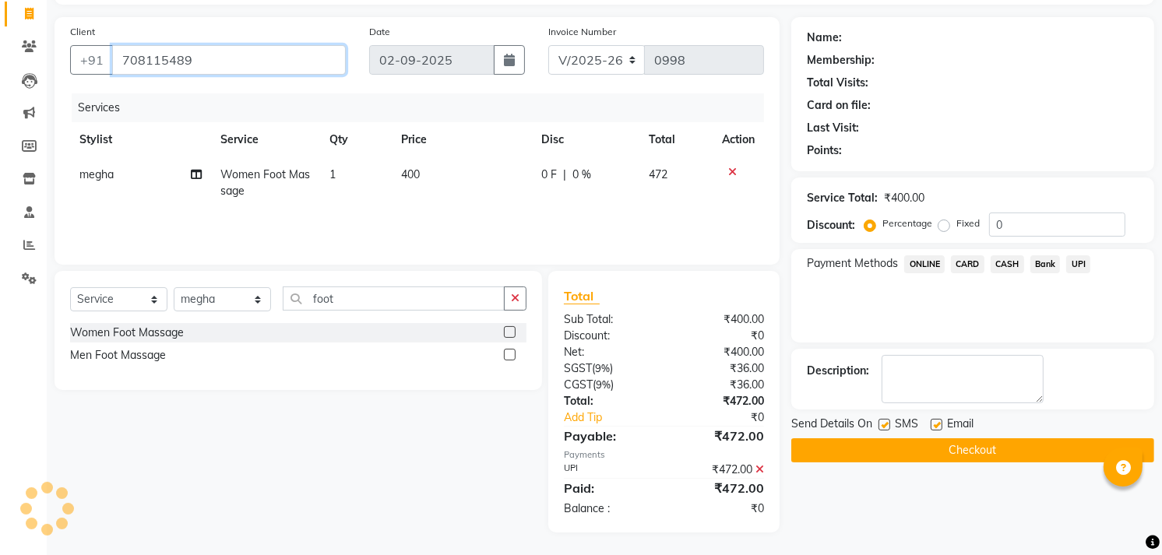
scroll to position [105, 0]
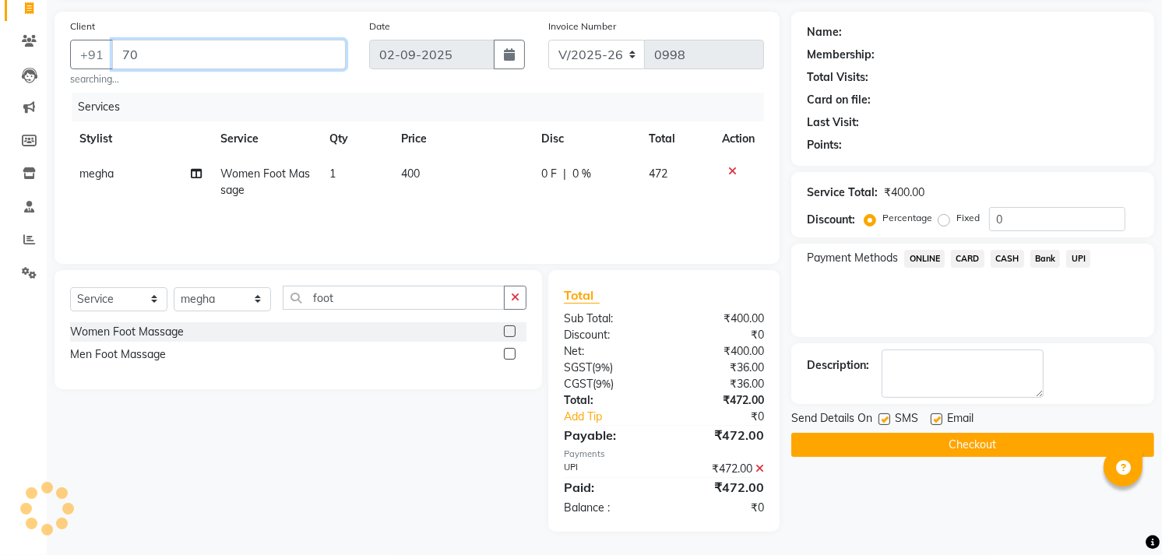
type input "7"
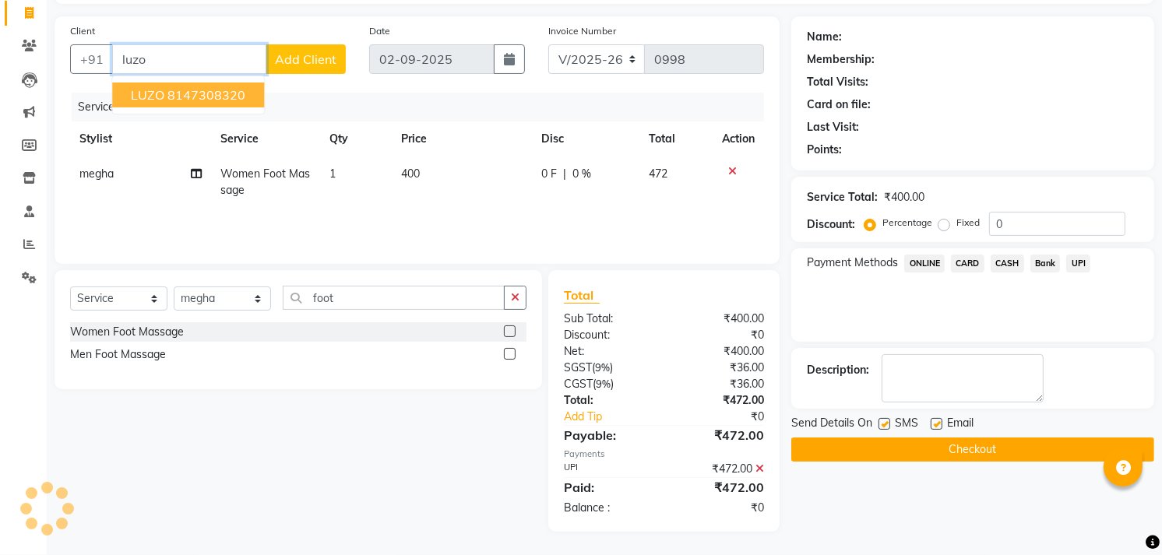
scroll to position [100, 0]
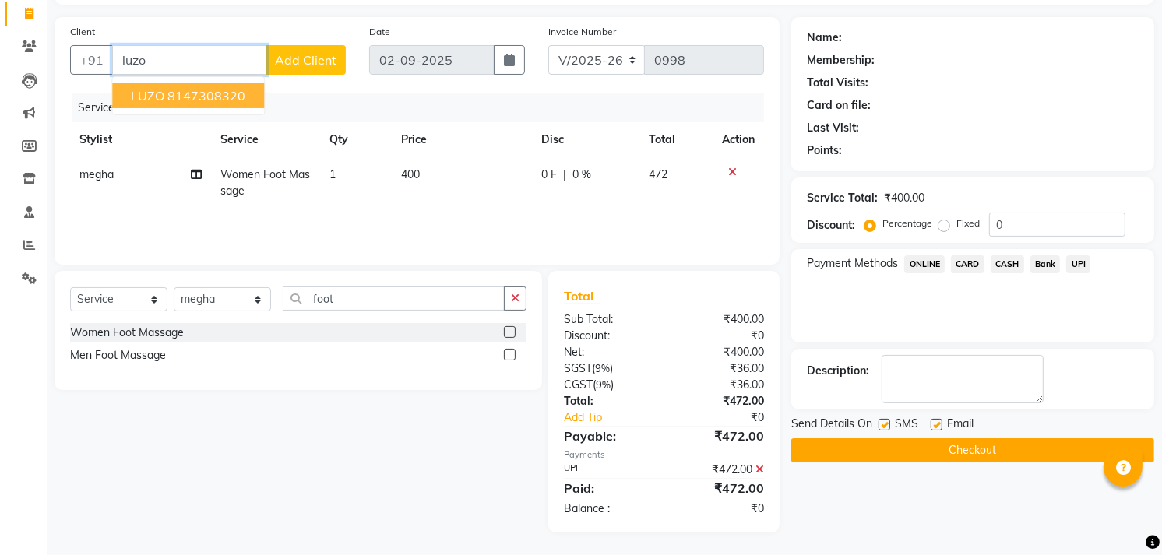
click at [227, 91] on ngb-highlight "8147308320" at bounding box center [206, 96] width 78 height 16
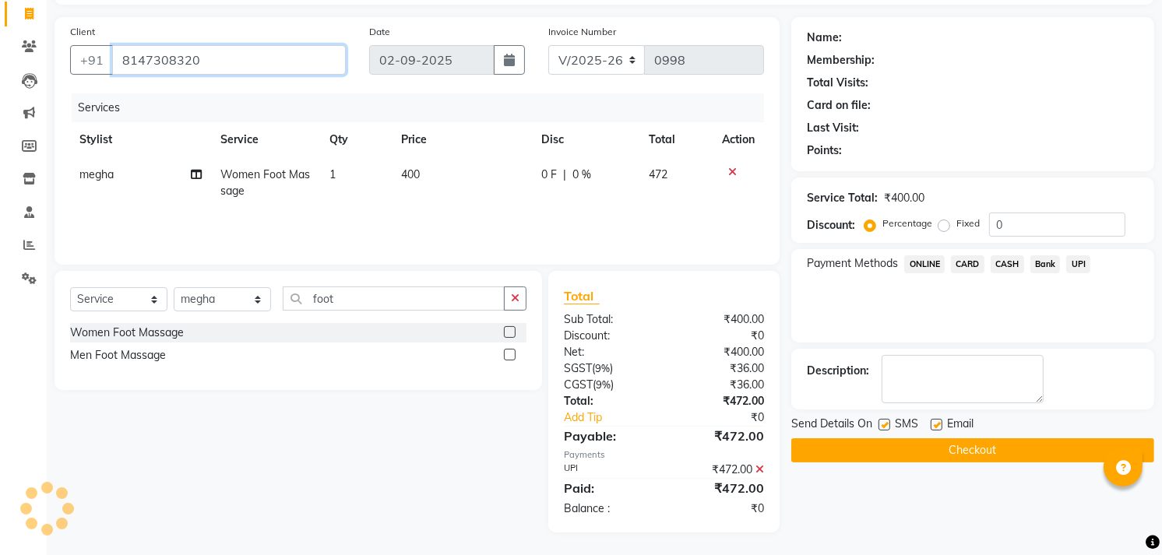
type input "8147308320"
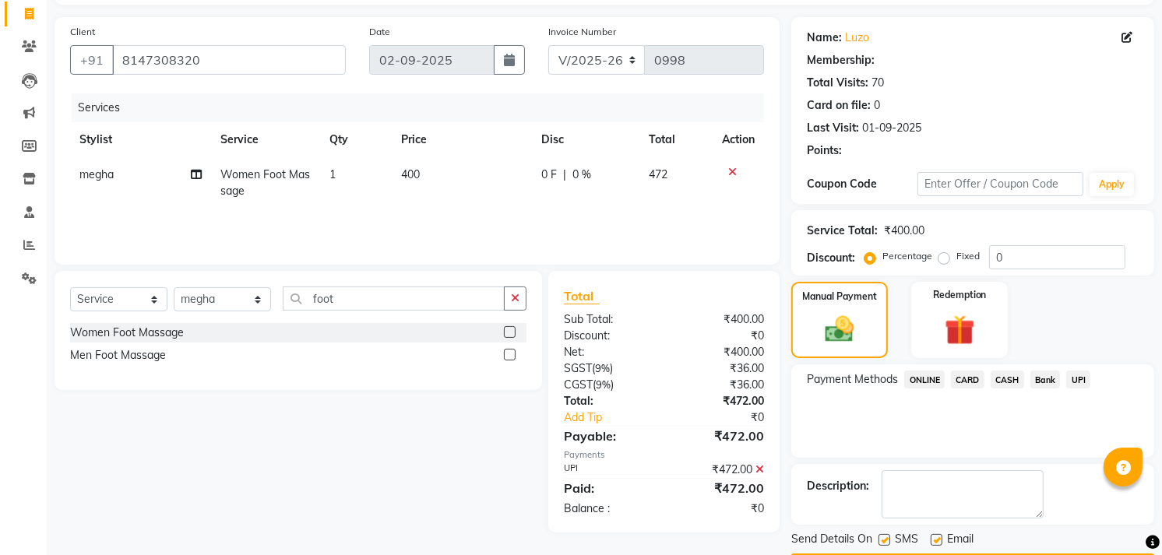
click at [758, 470] on icon at bounding box center [759, 469] width 9 height 11
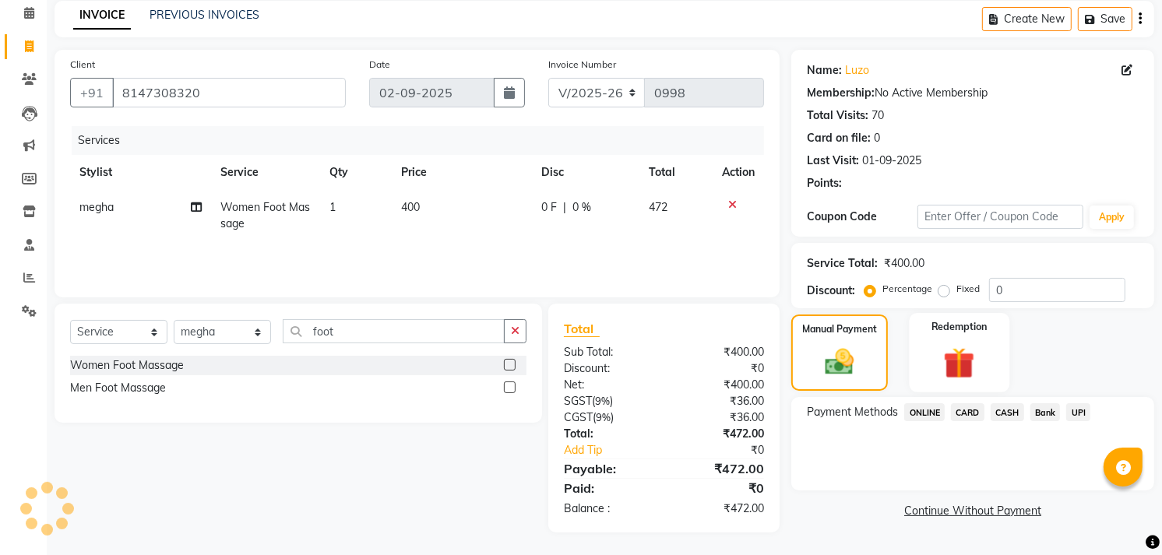
click at [985, 343] on div "Redemption" at bounding box center [959, 352] width 100 height 79
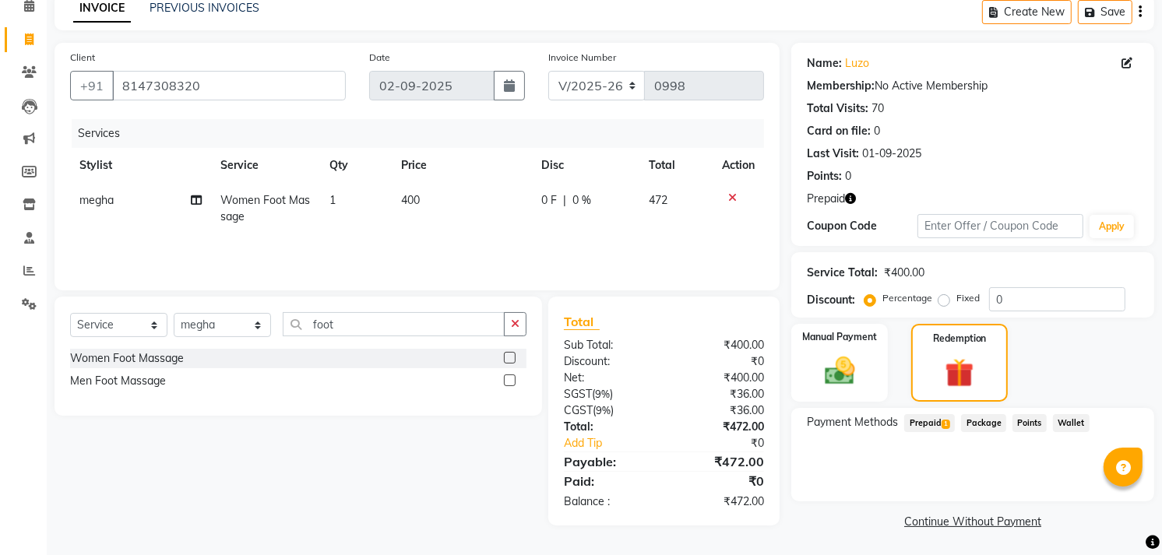
click at [925, 422] on span "Prepaid 1" at bounding box center [929, 423] width 51 height 18
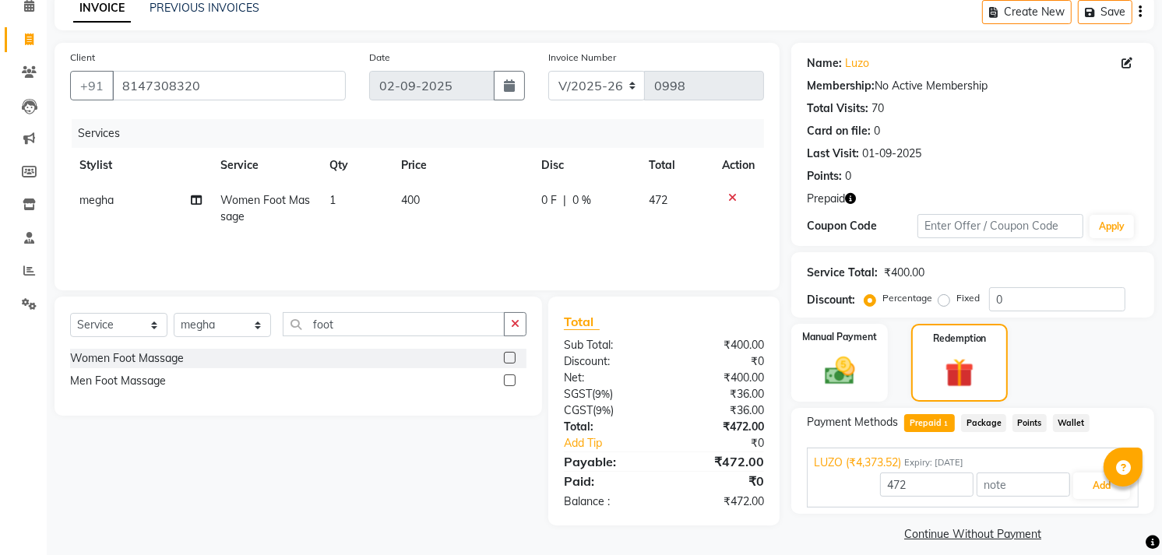
scroll to position [87, 0]
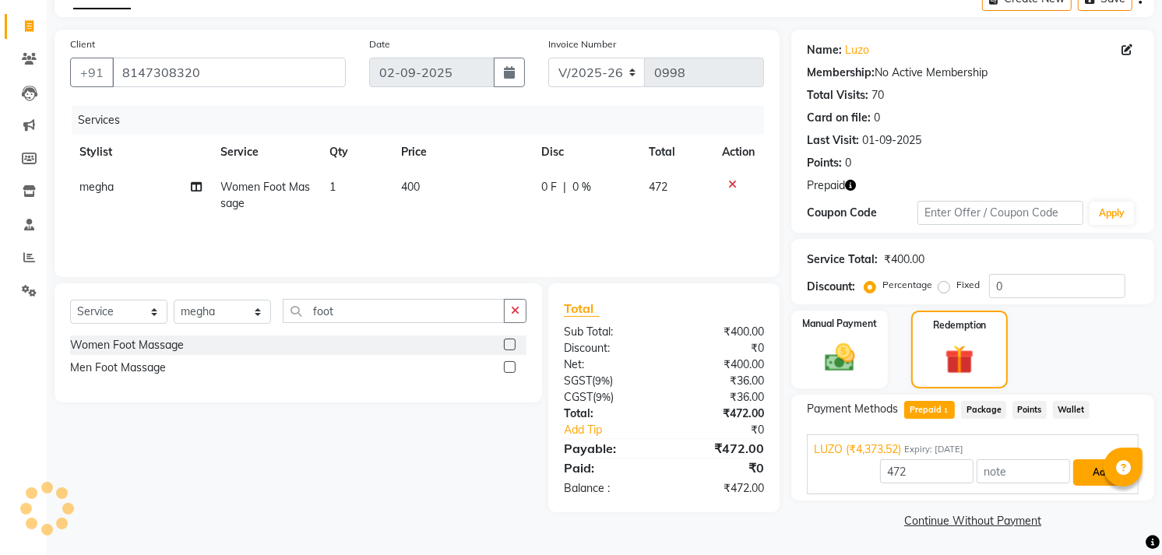
click at [1101, 477] on button "Add" at bounding box center [1101, 472] width 57 height 26
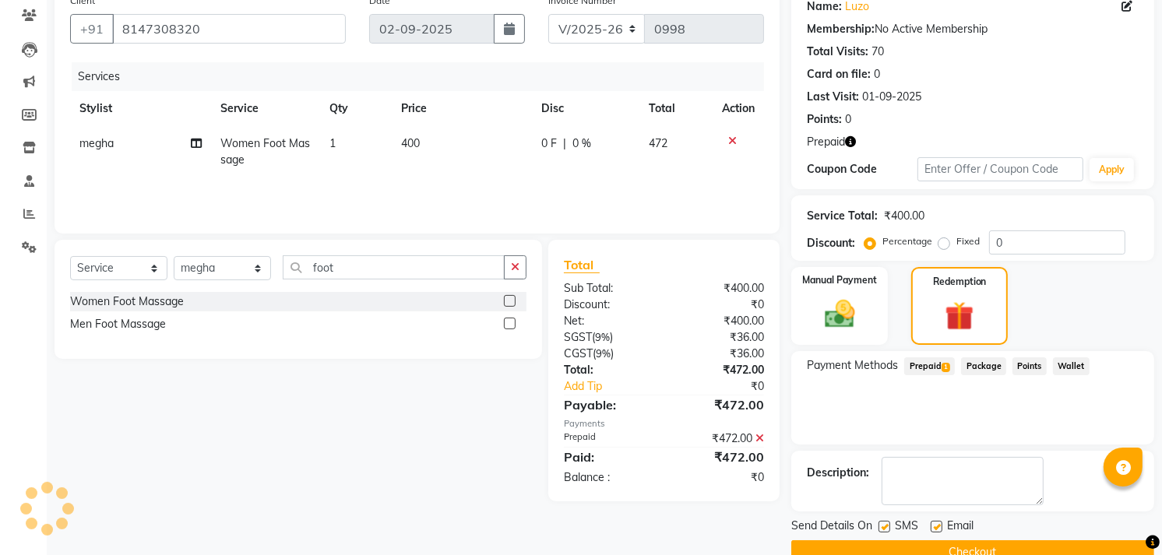
scroll to position [162, 0]
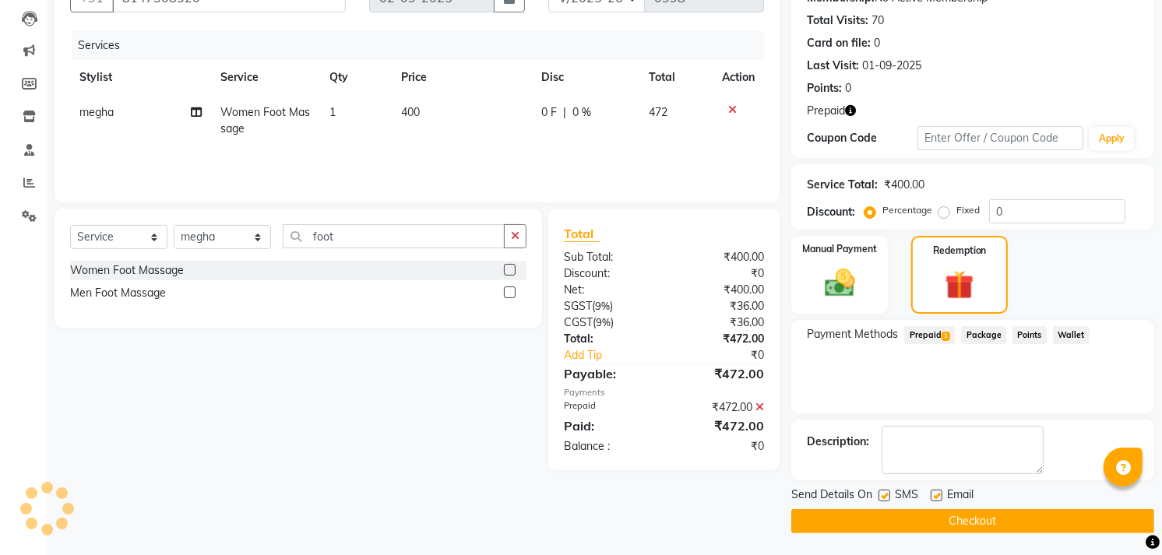
click at [955, 533] on main "INVOICE PREVIOUS INVOICES Create New Save Client [PHONE_NUMBER] Date [DATE] Inv…" at bounding box center [604, 231] width 1115 height 651
click at [953, 524] on button "Checkout" at bounding box center [972, 521] width 363 height 24
